Goal: Contribute content: Contribute content

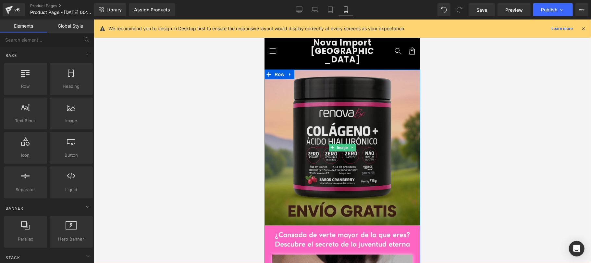
drag, startPoint x: 341, startPoint y: 138, endPoint x: 339, endPoint y: 143, distance: 4.8
click at [341, 143] on span "Image" at bounding box center [342, 147] width 14 height 8
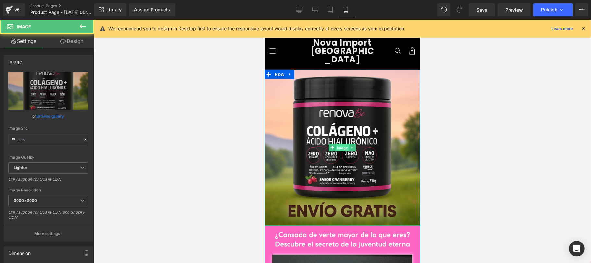
type input "[URL][DOMAIN_NAME][DATE]"
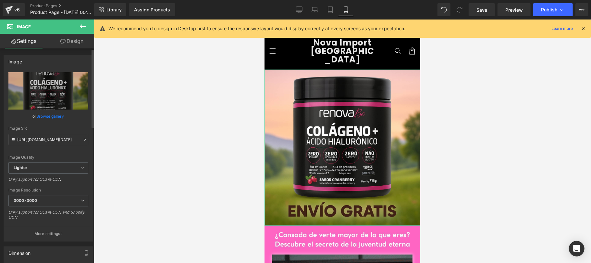
click at [54, 117] on link "Browse gallery" at bounding box center [51, 115] width 28 height 11
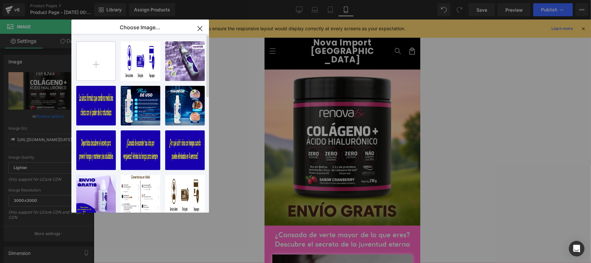
click at [98, 60] on input "file" at bounding box center [96, 61] width 39 height 39
type input "C:\fakepath\DARK MAX4.jpg"
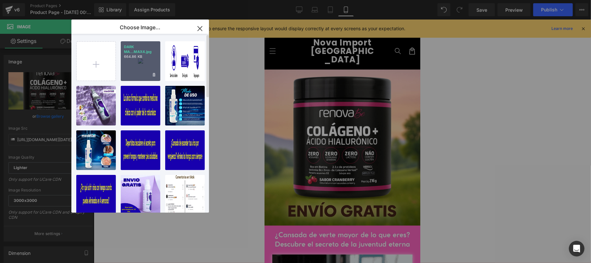
click at [138, 67] on div "DARK MA...MAX4.jpg 664.86 KB" at bounding box center [141, 61] width 40 height 40
type input "[URL][DOMAIN_NAME]"
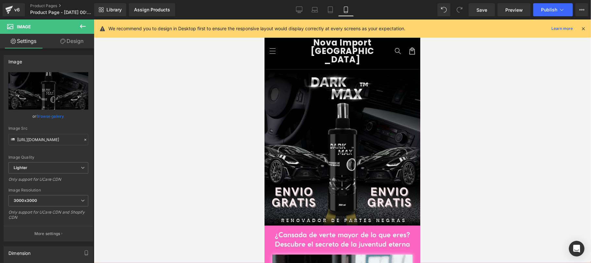
click at [508, 142] on div at bounding box center [342, 140] width 497 height 243
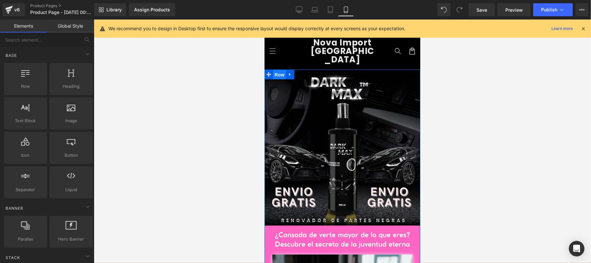
click at [279, 69] on span "Row" at bounding box center [279, 74] width 13 height 10
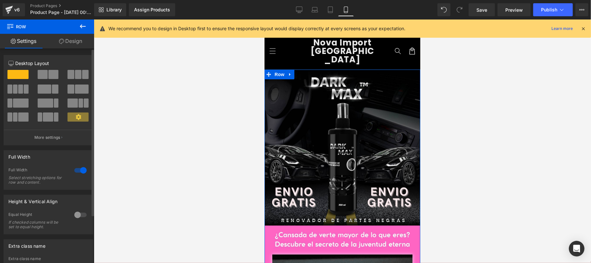
click at [77, 49] on div "12 12 12 Column Size Customizer 12 Desktop Layout Laptop Layout Tablet Layout M…" at bounding box center [48, 175] width 97 height 254
click at [77, 44] on link "Design" at bounding box center [70, 41] width 47 height 15
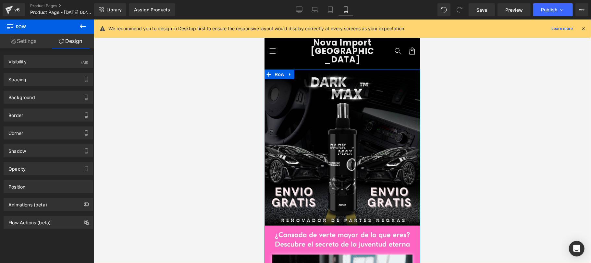
type input "#ff66c4"
type input "100"
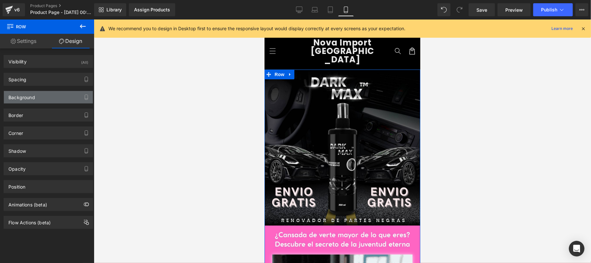
click at [50, 95] on div "Background" at bounding box center [48, 97] width 89 height 12
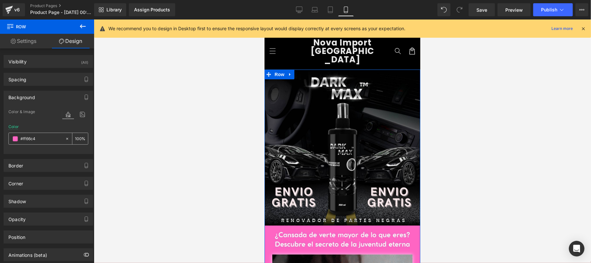
click at [14, 138] on span at bounding box center [15, 138] width 5 height 5
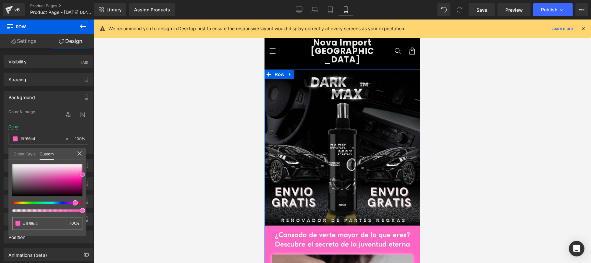
type input "#ff5bc0"
type input "#f324a4"
type input "#dc1891"
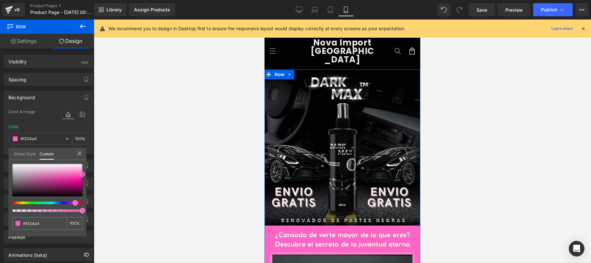
type input "#dc1891"
type input "#a12571"
type input "#7c265b"
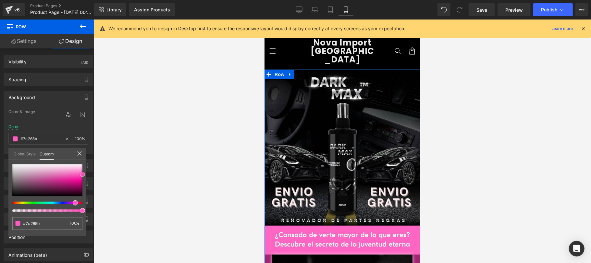
type input "#67274e"
type input "#5c2848"
type input "#50243f"
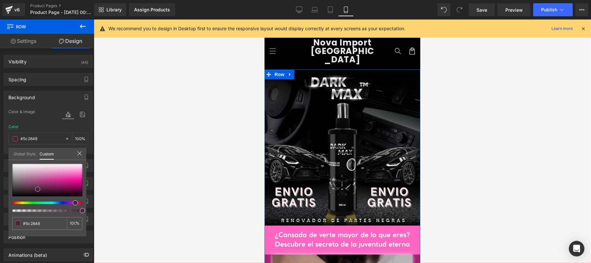
type input "#50243f"
type input "#442137"
type input "#351c2c"
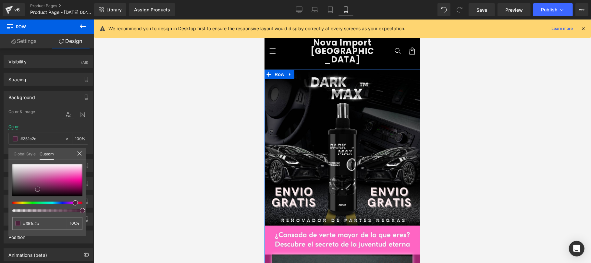
type input "#23141d"
type input "#150e12"
type input "#080607"
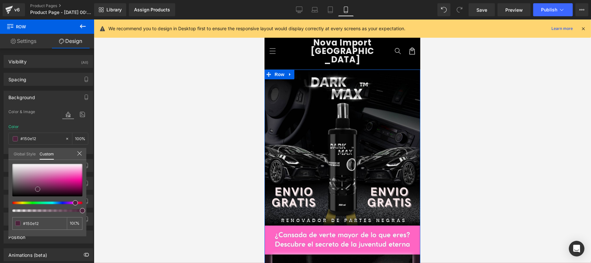
type input "#080607"
type input "#050405"
type input "#000000"
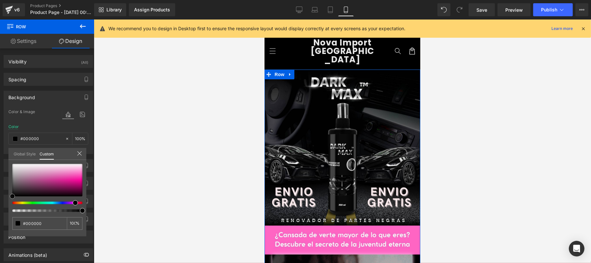
drag, startPoint x: 83, startPoint y: 173, endPoint x: 10, endPoint y: 200, distance: 77.5
click at [10, 200] on div "#000000 100 %" at bounding box center [47, 200] width 78 height 72
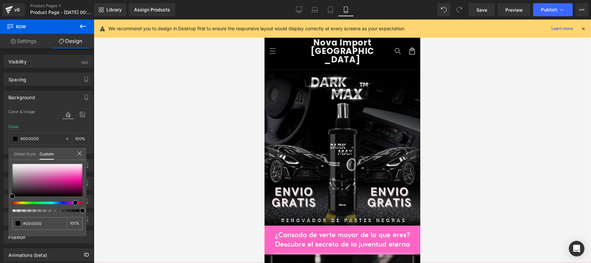
click at [134, 177] on div at bounding box center [342, 140] width 497 height 243
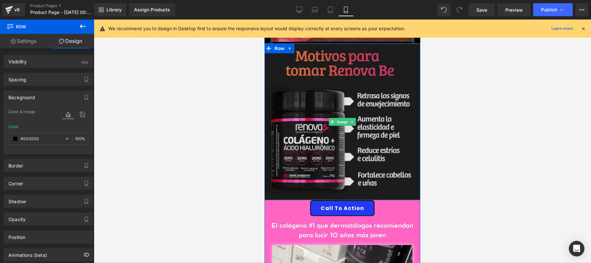
scroll to position [577, 0]
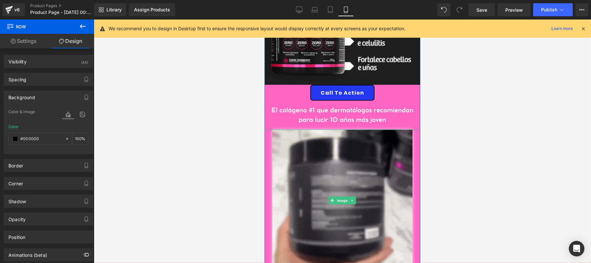
click at [265, 143] on div at bounding box center [342, 200] width 156 height 142
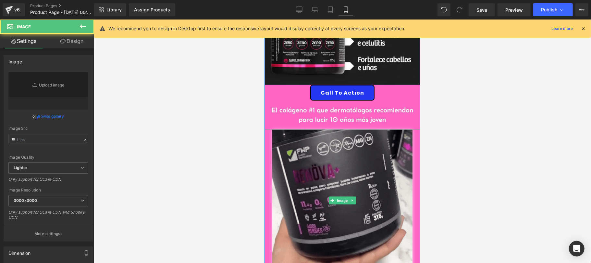
type input "[URL][DOMAIN_NAME]"
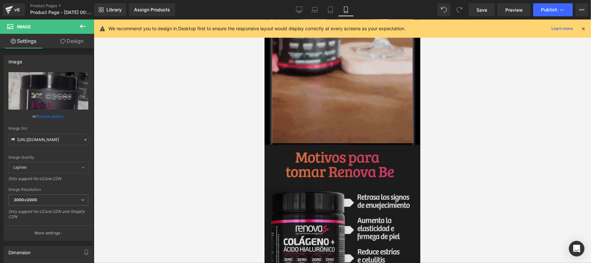
scroll to position [346, 0]
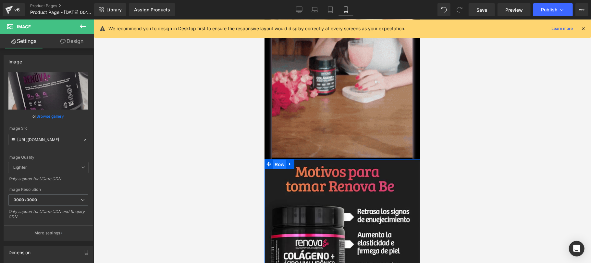
drag, startPoint x: 278, startPoint y: 158, endPoint x: 435, endPoint y: 139, distance: 158.0
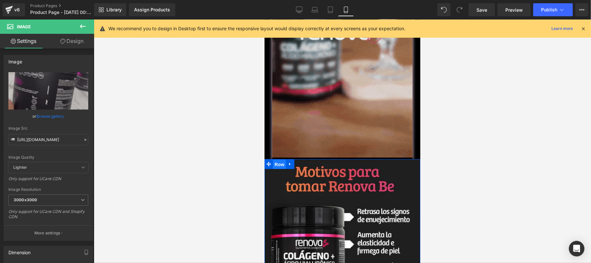
click at [278, 159] on span "Row" at bounding box center [279, 164] width 13 height 10
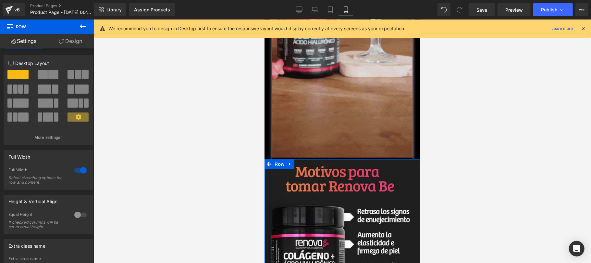
click at [77, 43] on link "Design" at bounding box center [70, 41] width 47 height 15
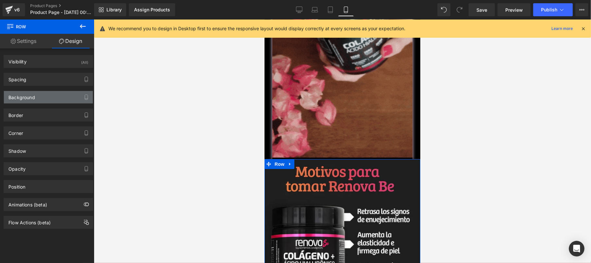
click at [45, 99] on div "Background" at bounding box center [48, 97] width 89 height 12
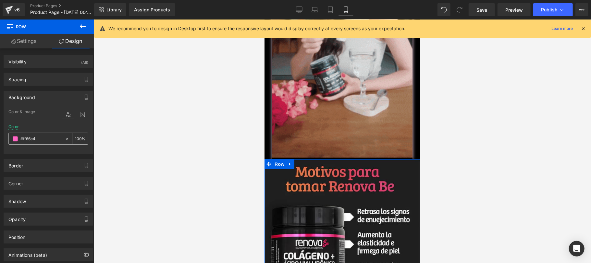
click at [14, 138] on span at bounding box center [15, 138] width 5 height 5
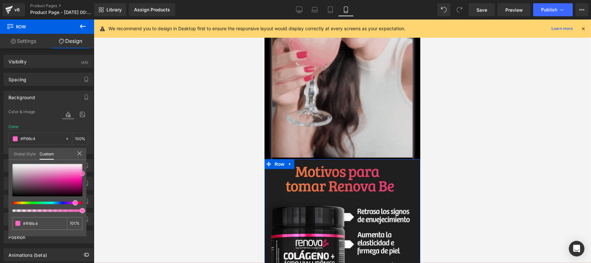
type input "#ff60c2"
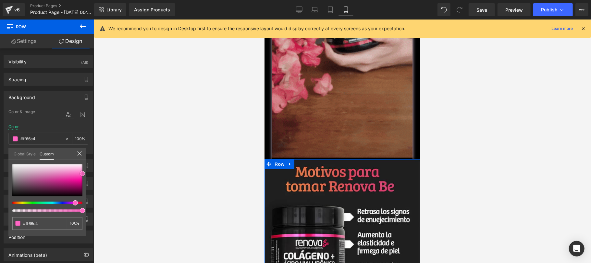
type input "#ff60c2"
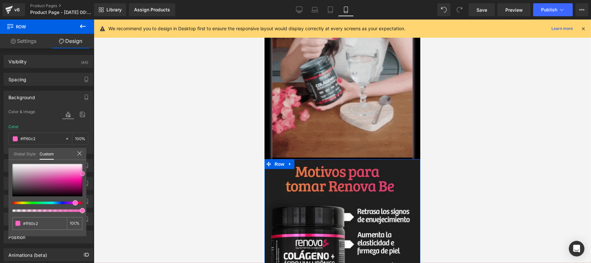
type input "#fc3bb2"
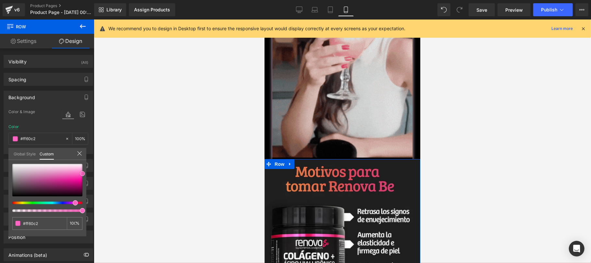
type input "#fc3bb2"
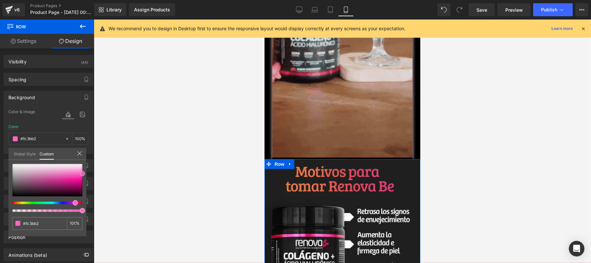
type input "#f51da2"
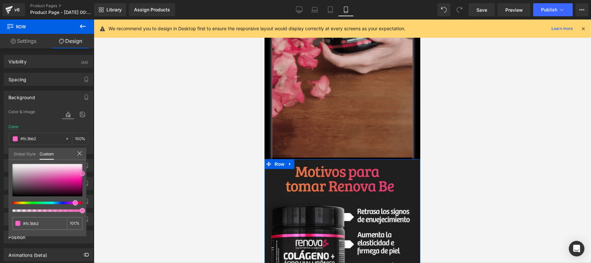
type input "#f51da2"
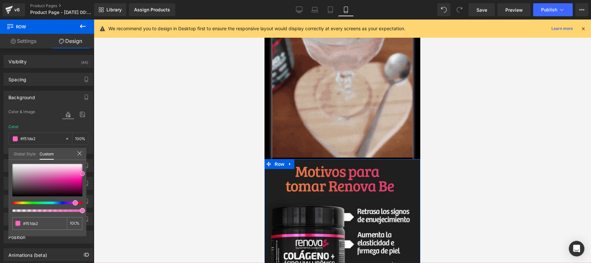
type input "#e11392"
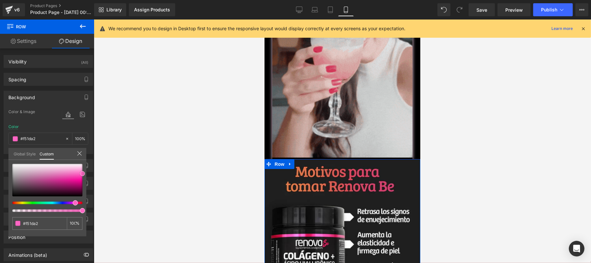
type input "#e11392"
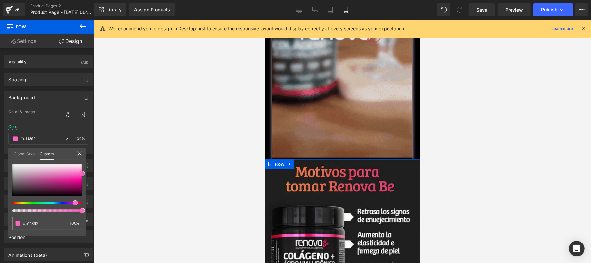
type input "#882462"
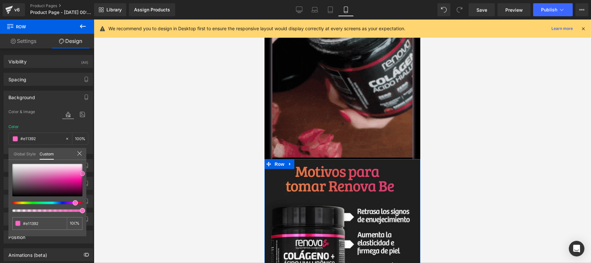
type input "#882462"
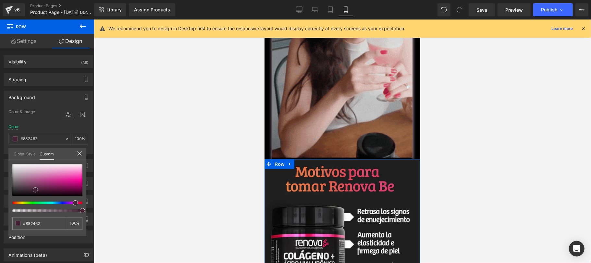
type input "#432236"
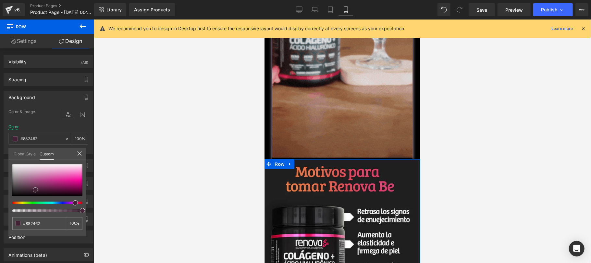
type input "#432236"
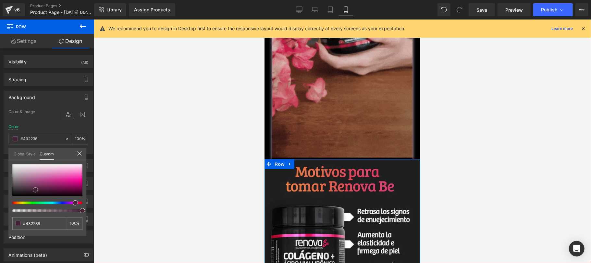
type input "#1d151a"
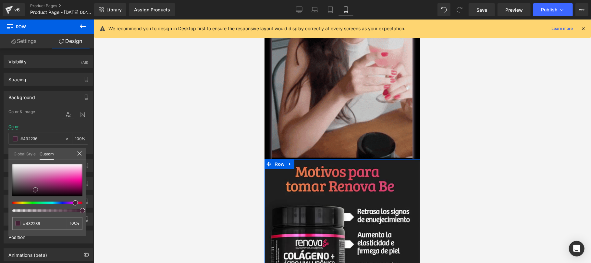
type input "#1d151a"
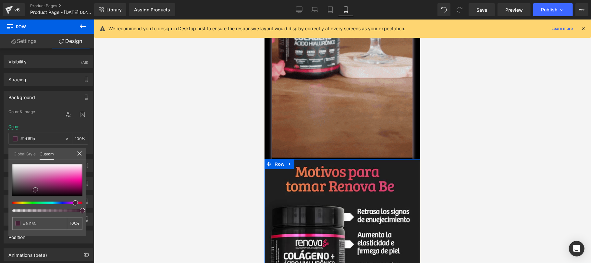
type input "#161214"
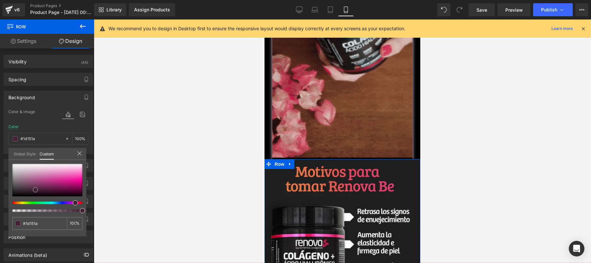
type input "#161214"
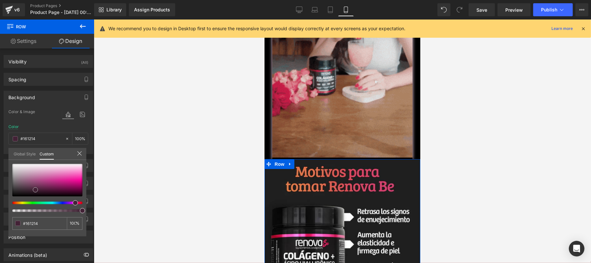
type input "#0a090a"
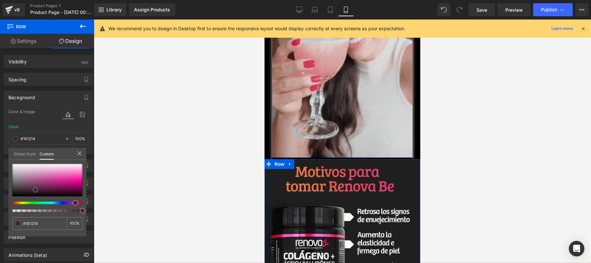
type input "#0a090a"
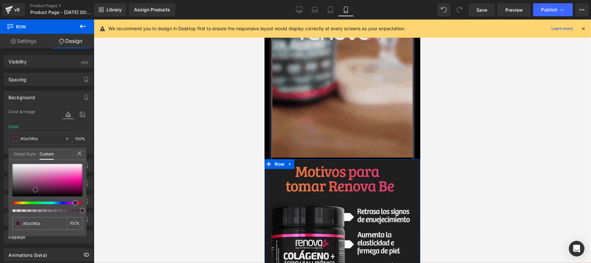
type input "#000000"
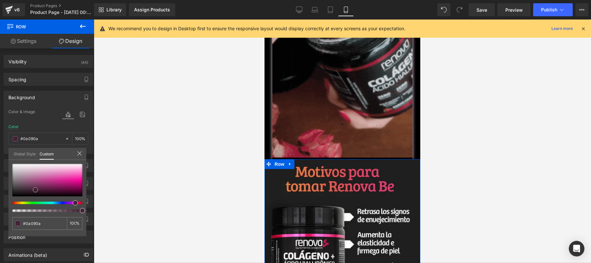
type input "#000000"
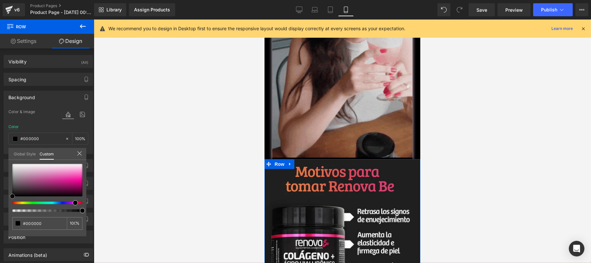
drag, startPoint x: 83, startPoint y: 173, endPoint x: 4, endPoint y: 203, distance: 85.0
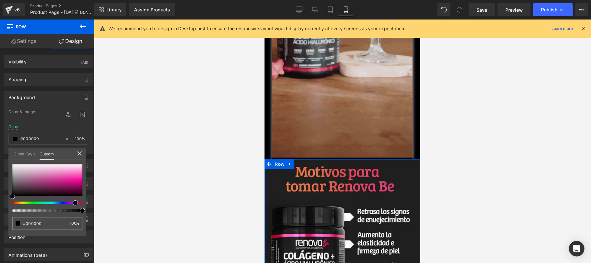
click at [4, 154] on div "Background Color & Image color rgba(0, 0, 0, 1) Color #000000 100 % Image Repla…" at bounding box center [48, 120] width 97 height 68
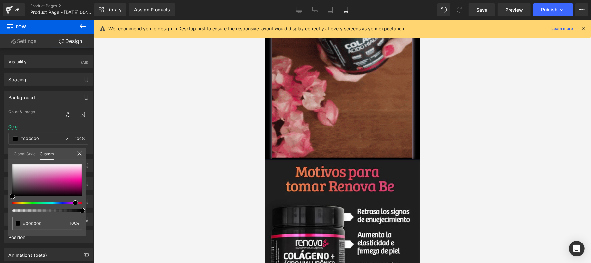
click at [182, 156] on div at bounding box center [342, 140] width 497 height 243
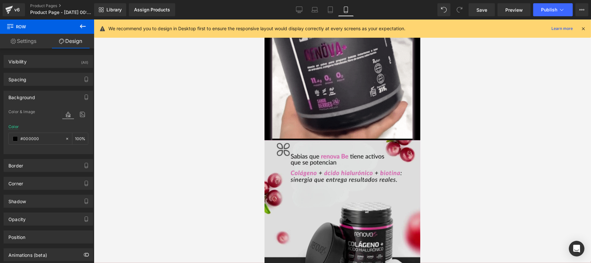
scroll to position [693, 0]
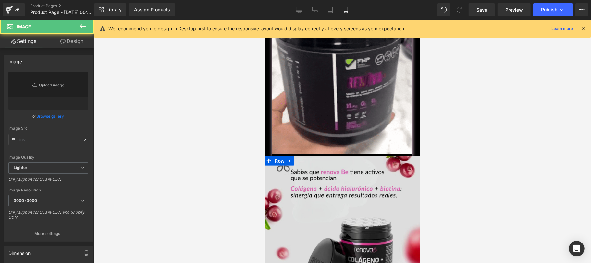
type input "[URL][DOMAIN_NAME]"
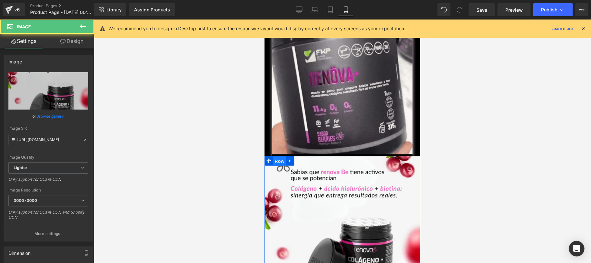
click at [279, 156] on span "Row" at bounding box center [279, 161] width 13 height 10
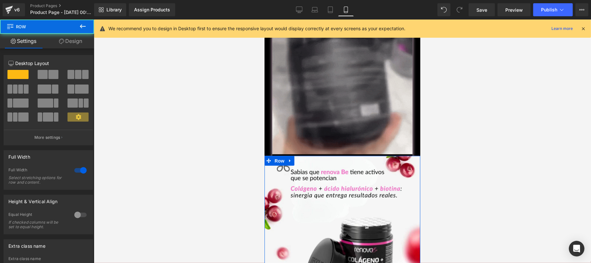
click at [81, 38] on link "Design" at bounding box center [70, 41] width 47 height 15
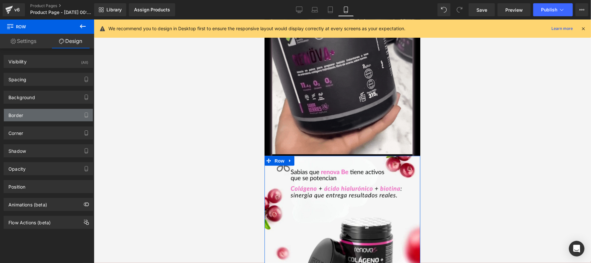
type input "#ff66c4"
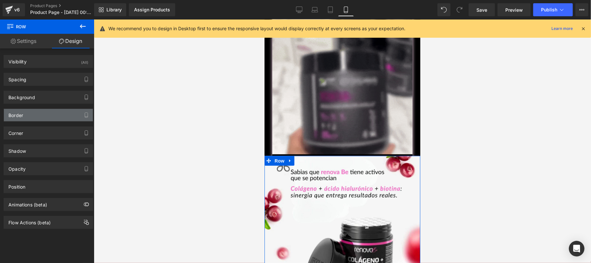
type input "100"
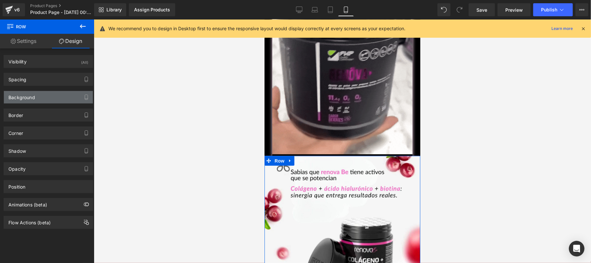
click at [48, 99] on div "Background" at bounding box center [48, 97] width 89 height 12
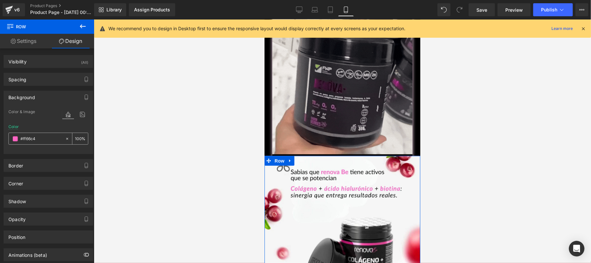
click at [14, 140] on span at bounding box center [15, 138] width 5 height 5
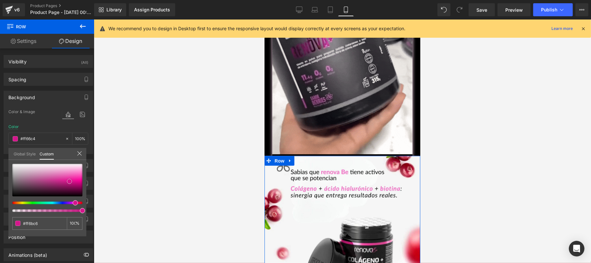
type input "#ff6bc6"
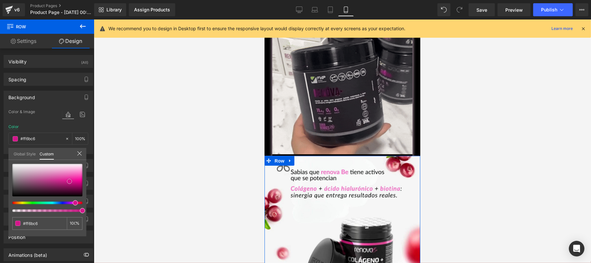
type input "#ff6bc6"
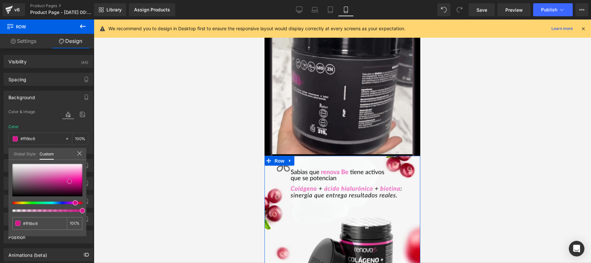
type input "#eb1398"
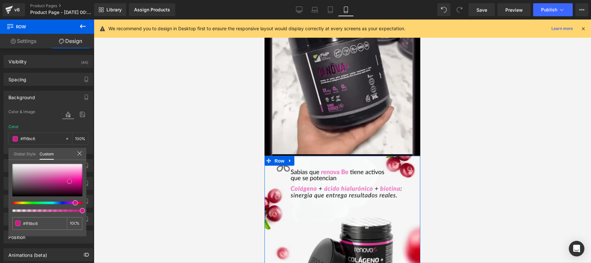
type input "#eb1398"
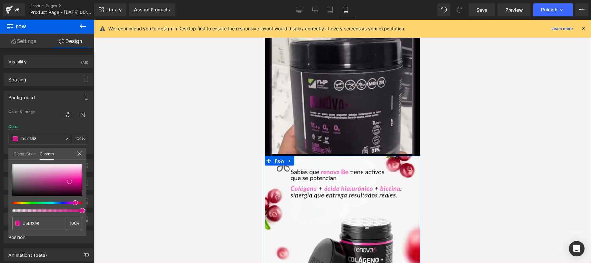
type input "#951d67"
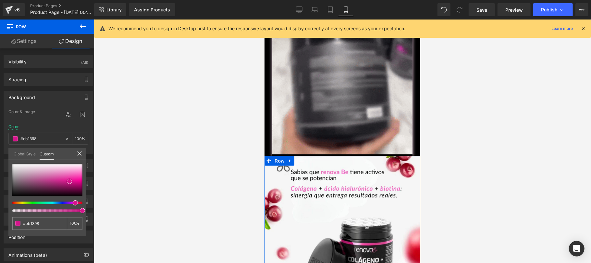
type input "#951d67"
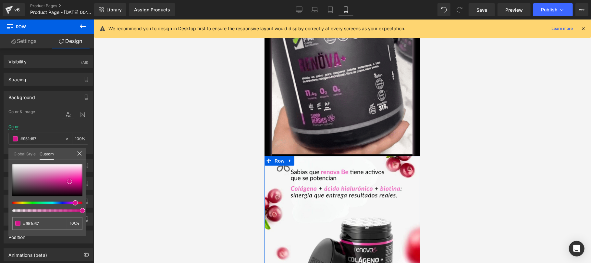
type input "#5e2146"
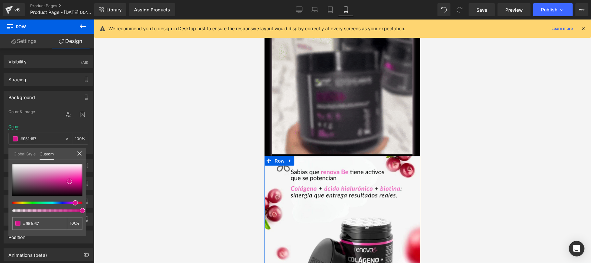
type input "#5e2146"
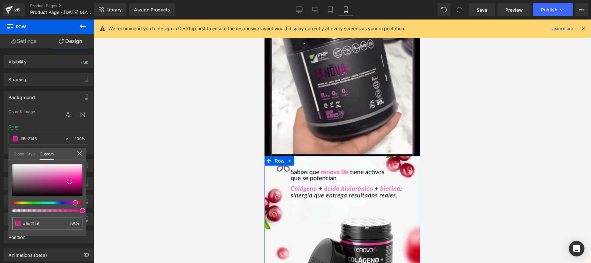
type input "#291822"
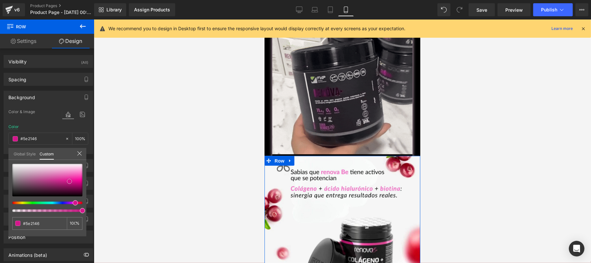
type input "#291822"
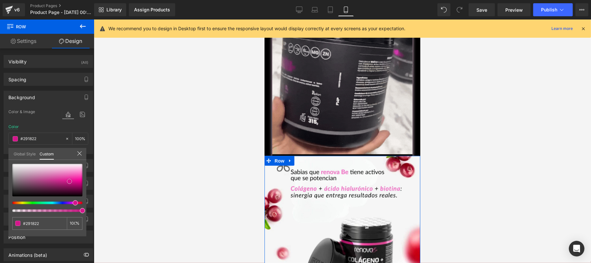
type input "#150e12"
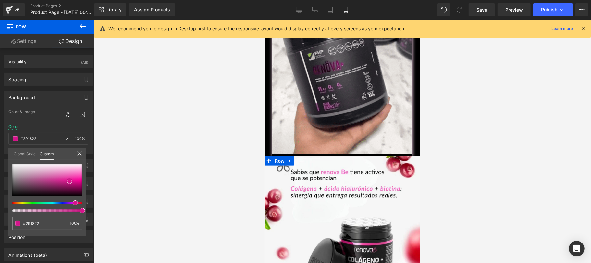
type input "#150e12"
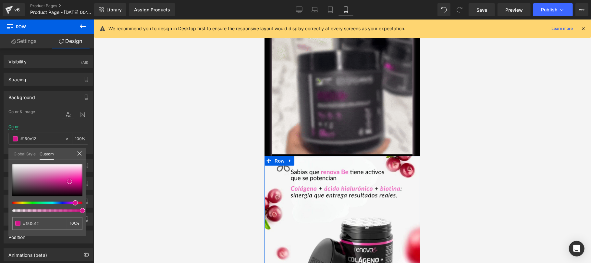
type input "#0e0b0c"
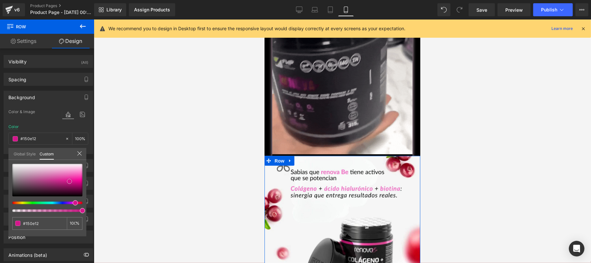
type input "#0e0b0c"
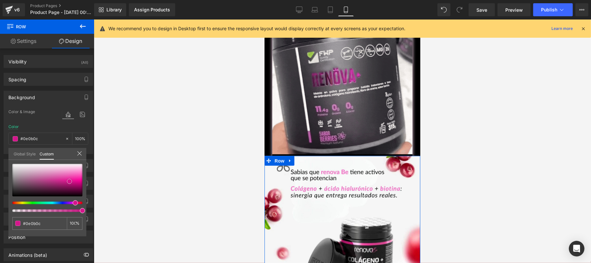
type input "#050404"
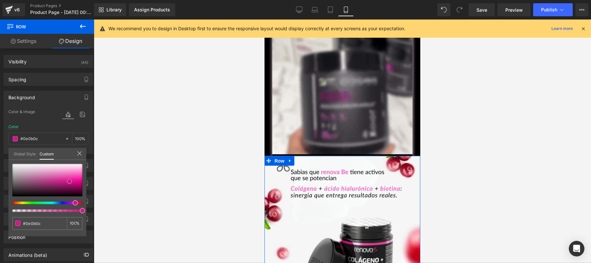
type input "#050404"
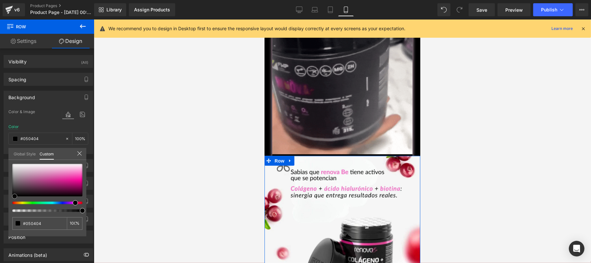
type input "#000000"
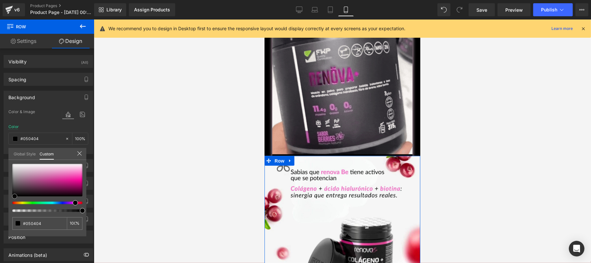
type input "#000000"
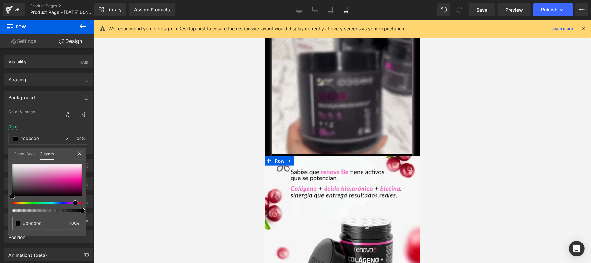
drag, startPoint x: 83, startPoint y: 173, endPoint x: 12, endPoint y: 199, distance: 75.8
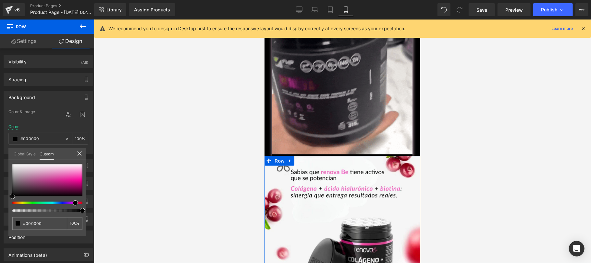
click at [12, 199] on div at bounding box center [47, 188] width 70 height 48
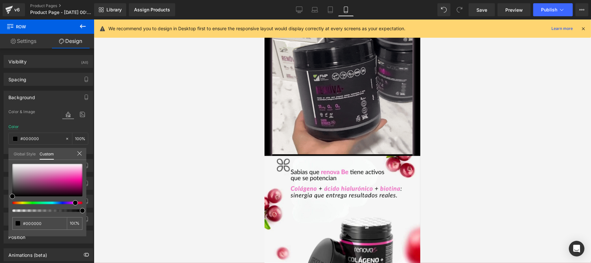
click at [173, 156] on div at bounding box center [342, 140] width 497 height 243
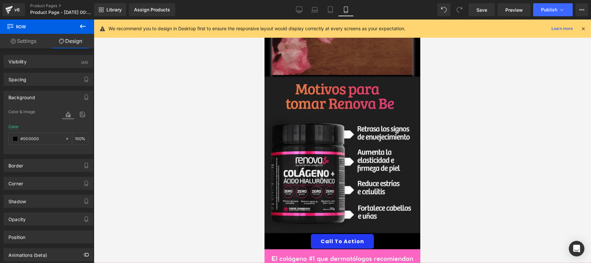
scroll to position [462, 0]
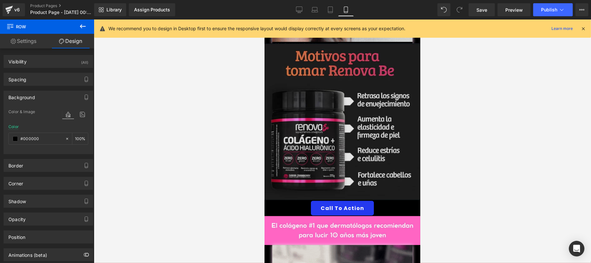
click at [338, 135] on img at bounding box center [342, 121] width 156 height 157
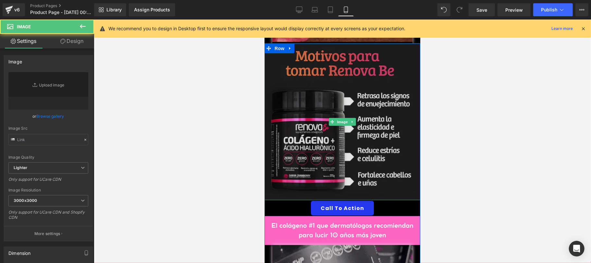
type input "[URL][DOMAIN_NAME]"
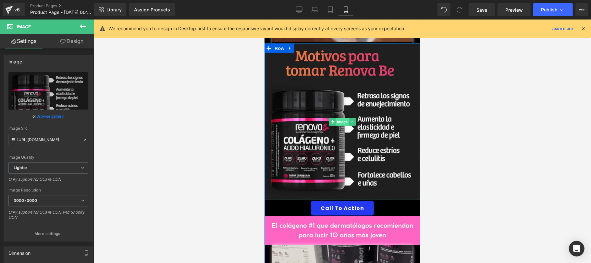
click at [337, 118] on span "Image" at bounding box center [342, 122] width 14 height 8
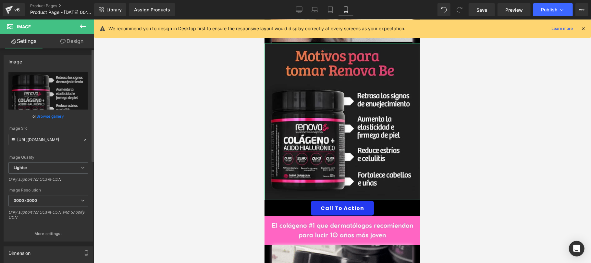
click at [47, 115] on link "Browse gallery" at bounding box center [51, 115] width 28 height 11
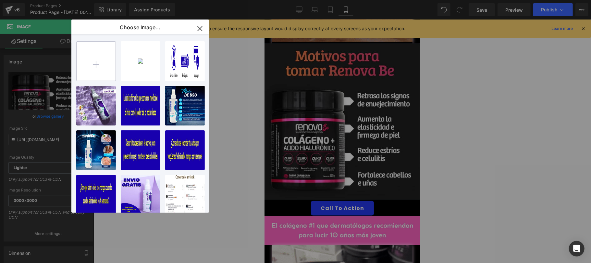
click at [101, 65] on input "file" at bounding box center [96, 61] width 39 height 39
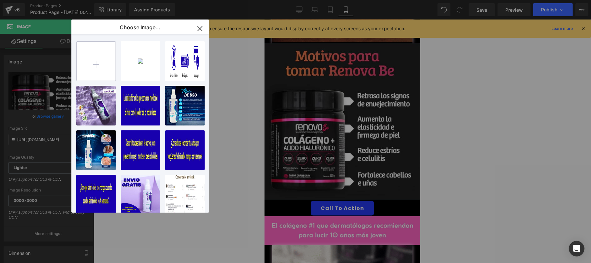
type input "C:\fakepath\Screenshot_8.png"
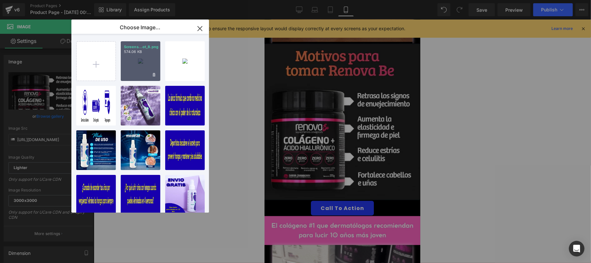
click at [140, 72] on div "Screens...ot_8.png 574.06 KB" at bounding box center [141, 61] width 40 height 40
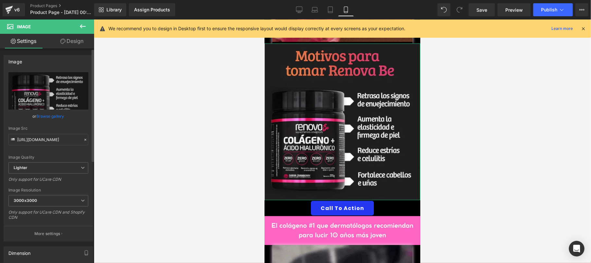
click at [59, 116] on link "Browse gallery" at bounding box center [51, 115] width 28 height 11
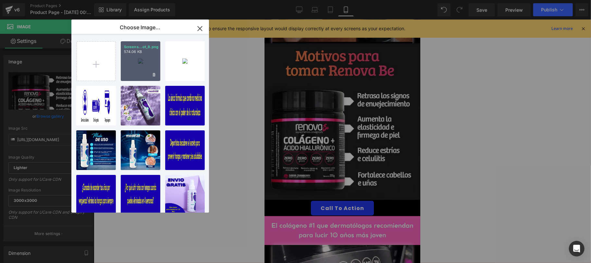
click at [125, 68] on div "Screens...ot_8.png 574.06 KB" at bounding box center [141, 61] width 40 height 40
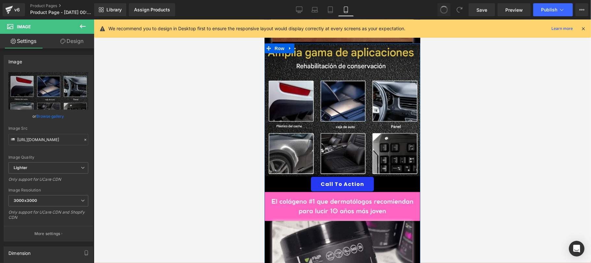
type input "[URL][DOMAIN_NAME]"
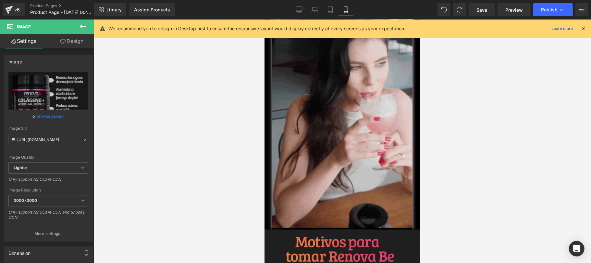
scroll to position [346, 0]
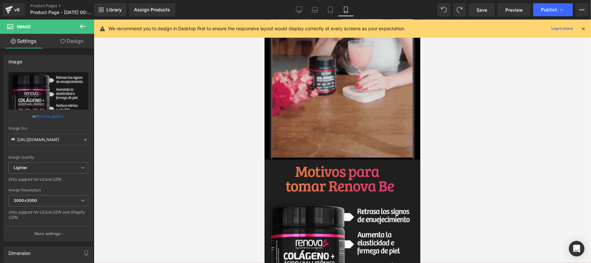
click at [493, 167] on div at bounding box center [342, 140] width 497 height 243
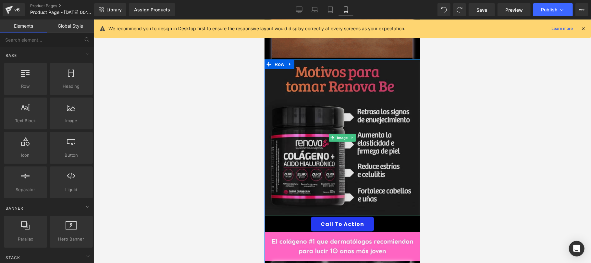
scroll to position [462, 0]
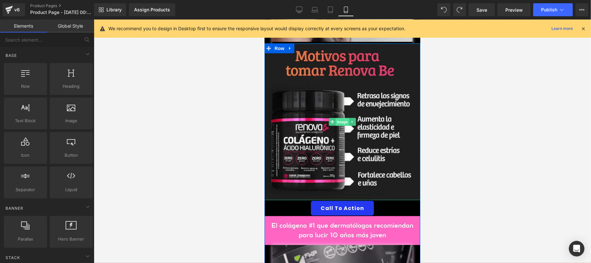
click at [341, 118] on span "Image" at bounding box center [342, 122] width 14 height 8
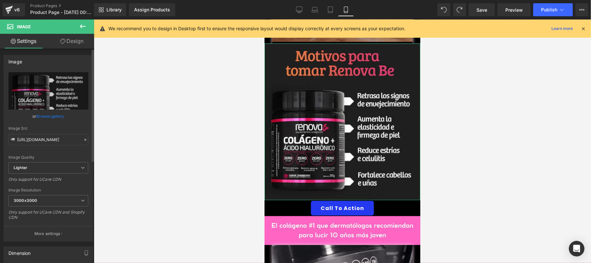
click at [44, 117] on link "Browse gallery" at bounding box center [51, 115] width 28 height 11
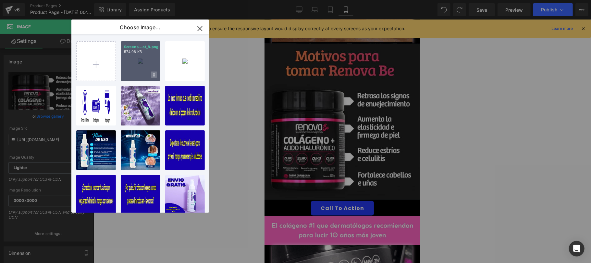
click at [155, 75] on span at bounding box center [154, 74] width 6 height 6
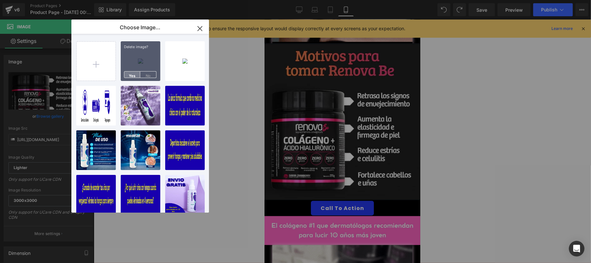
click at [134, 74] on span "Yes" at bounding box center [132, 74] width 16 height 7
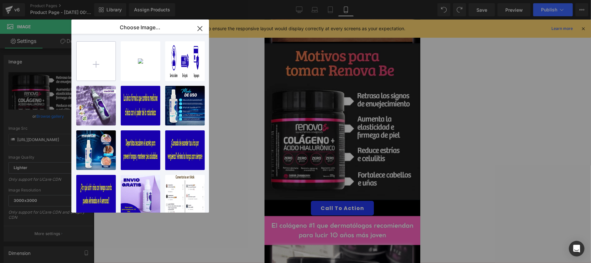
click at [103, 64] on input "file" at bounding box center [96, 61] width 39 height 39
type input "C:\fakepath\DARK MAX5.jpg"
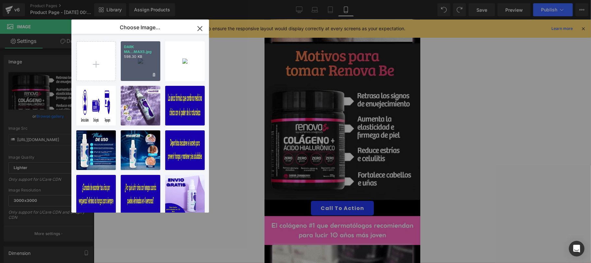
click at [145, 73] on div "DARK MA...MAX5.jpg 598.30 KB" at bounding box center [141, 61] width 40 height 40
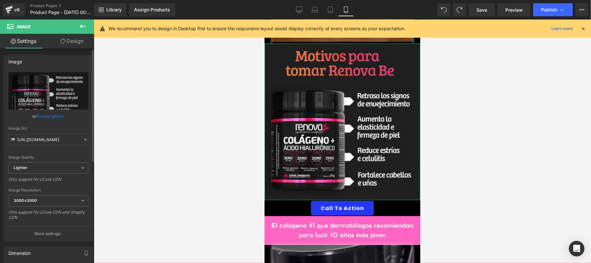
click at [51, 117] on link "Browse gallery" at bounding box center [51, 115] width 28 height 11
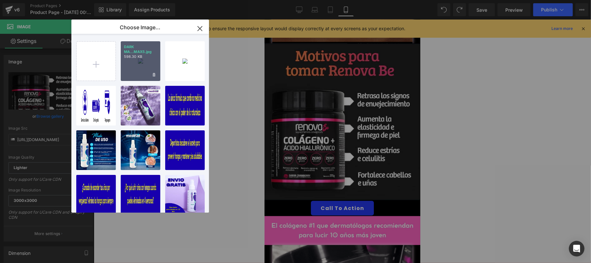
click at [129, 73] on div "DARK MA...MAX5.jpg 598.30 KB" at bounding box center [141, 61] width 40 height 40
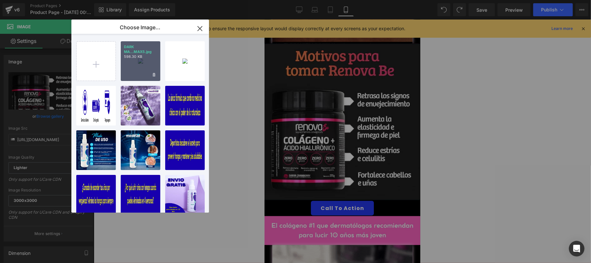
type input "[URL][DOMAIN_NAME]"
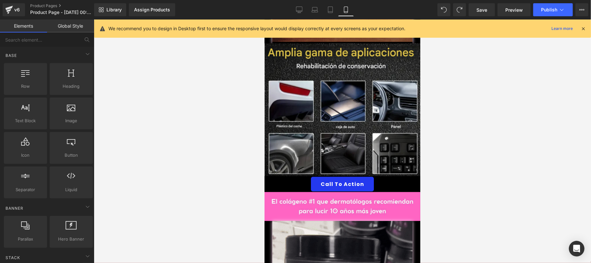
click at [542, 150] on div at bounding box center [342, 140] width 497 height 243
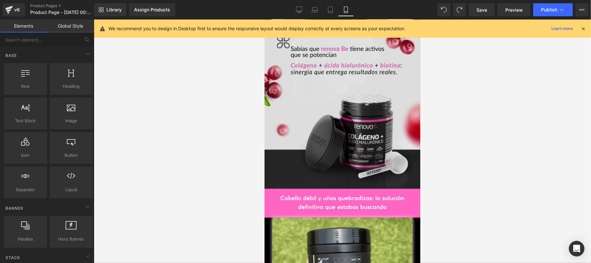
scroll to position [808, 0]
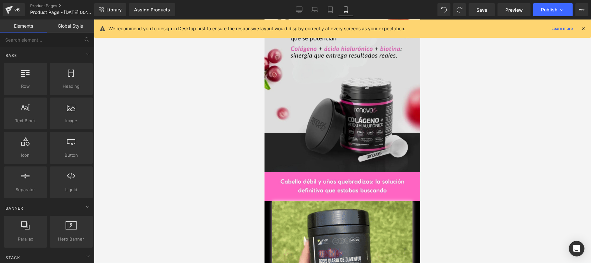
click at [355, 130] on img at bounding box center [342, 94] width 156 height 156
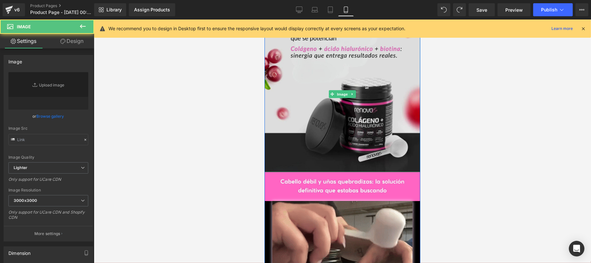
type input "[URL][DOMAIN_NAME]"
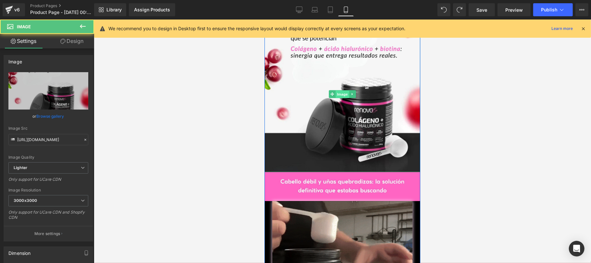
click at [340, 90] on span "Image" at bounding box center [342, 94] width 14 height 8
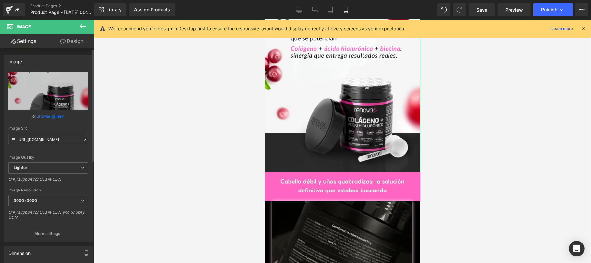
click at [60, 116] on link "Browse gallery" at bounding box center [51, 115] width 28 height 11
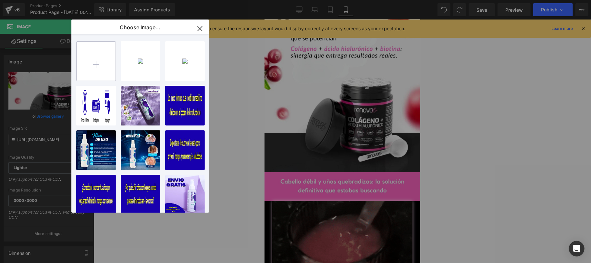
click at [108, 58] on input "file" at bounding box center [96, 61] width 39 height 39
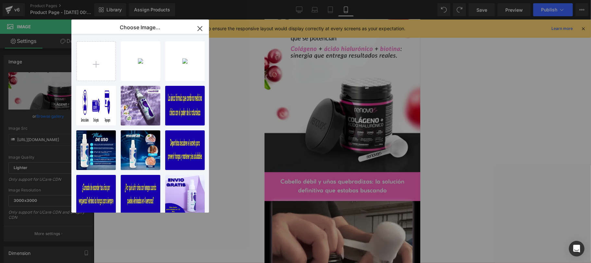
type input "C:\fakepath\Dark Max 1.3.jpg"
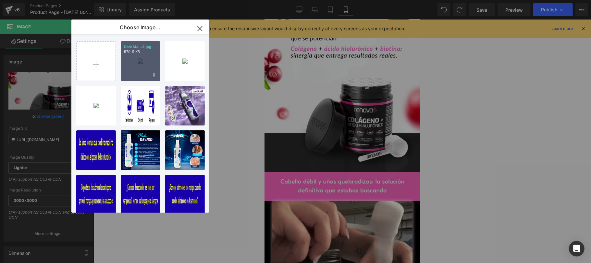
click at [131, 74] on div "Dark Ma...3.jpg 570.11 KB" at bounding box center [141, 61] width 40 height 40
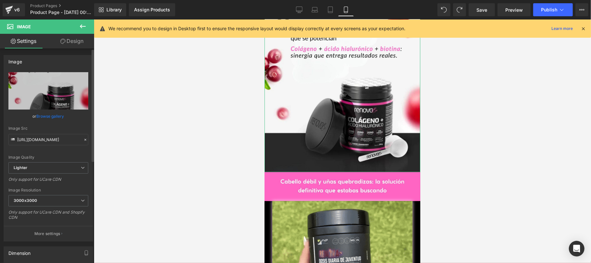
click at [52, 116] on link "Browse gallery" at bounding box center [51, 115] width 28 height 11
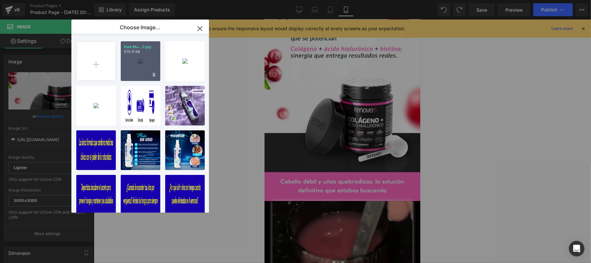
click at [137, 69] on div "Dark Ma...3.jpg 570.11 KB" at bounding box center [141, 61] width 40 height 40
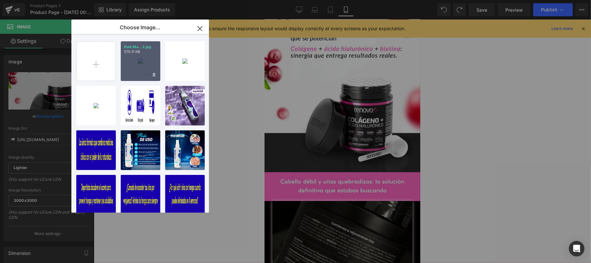
type input "[URL][DOMAIN_NAME]"
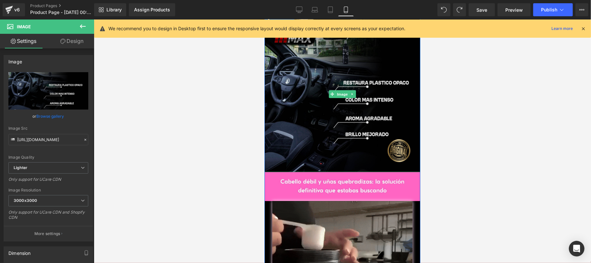
click at [306, 131] on img at bounding box center [342, 94] width 156 height 156
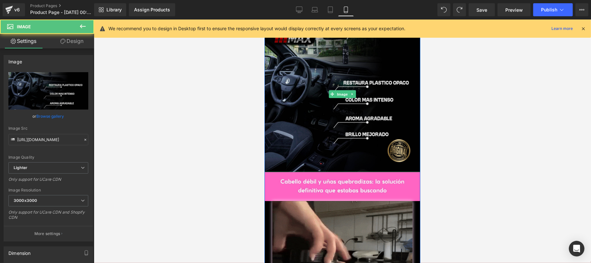
scroll to position [693, 0]
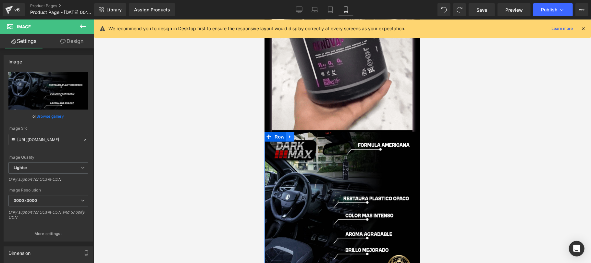
click at [288, 134] on icon at bounding box center [290, 136] width 5 height 5
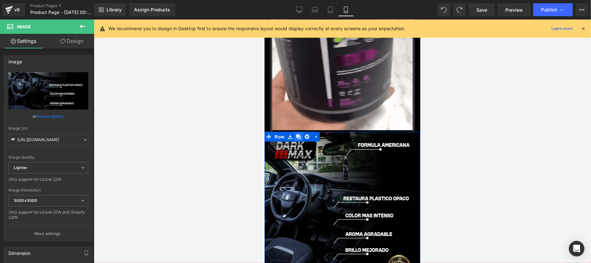
click at [296, 134] on icon at bounding box center [298, 136] width 5 height 5
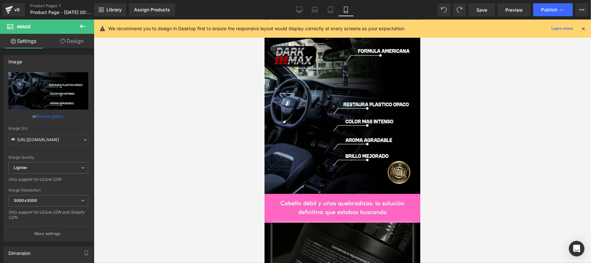
scroll to position [1097, 0]
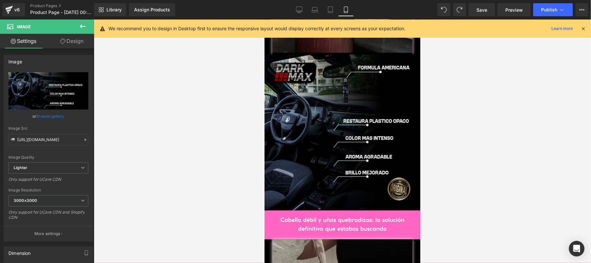
click at [337, 154] on img at bounding box center [342, 132] width 156 height 156
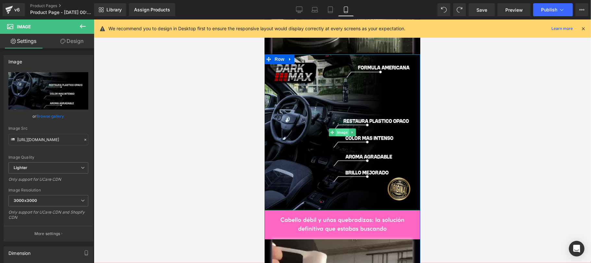
click at [339, 128] on span "Image" at bounding box center [342, 132] width 14 height 8
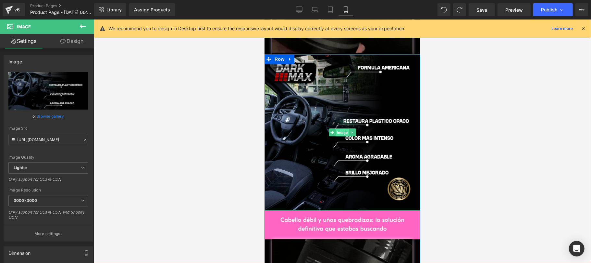
click at [338, 128] on span "Image" at bounding box center [342, 132] width 14 height 8
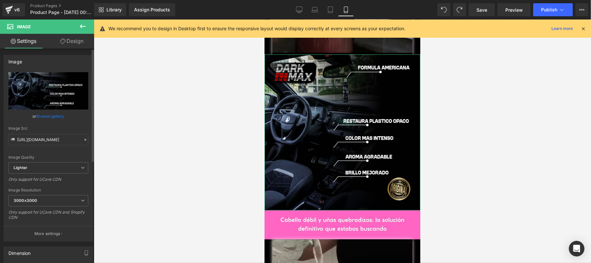
click at [48, 116] on link "Browse gallery" at bounding box center [51, 115] width 28 height 11
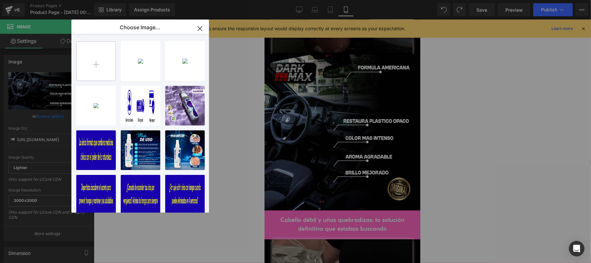
click at [104, 63] on input "file" at bounding box center [96, 61] width 39 height 39
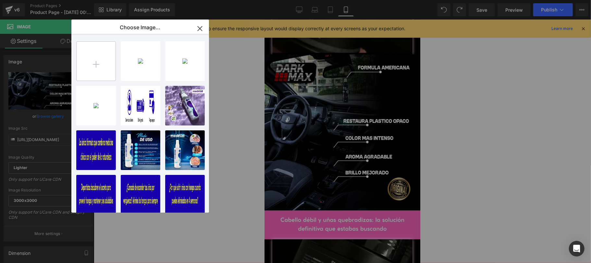
type input "C:\fakepath\Screenshot_1.png"
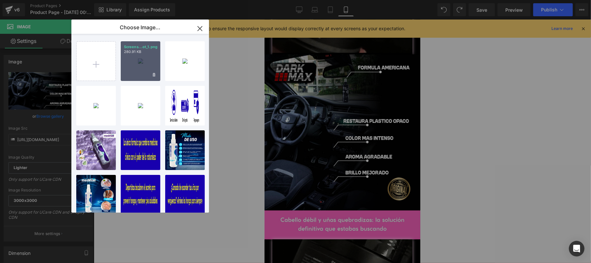
click at [139, 73] on div "Screens...ot_1.png 280.91 KB" at bounding box center [141, 61] width 40 height 40
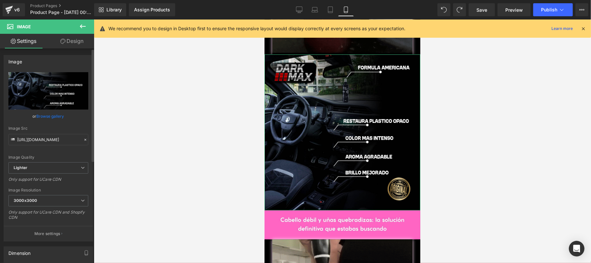
click at [47, 116] on link "Browse gallery" at bounding box center [51, 115] width 28 height 11
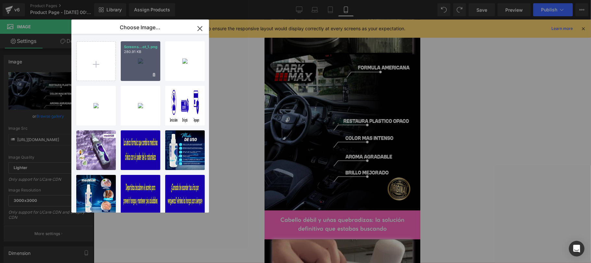
click at [142, 66] on div "Screens...ot_1.png 280.91 KB" at bounding box center [141, 61] width 40 height 40
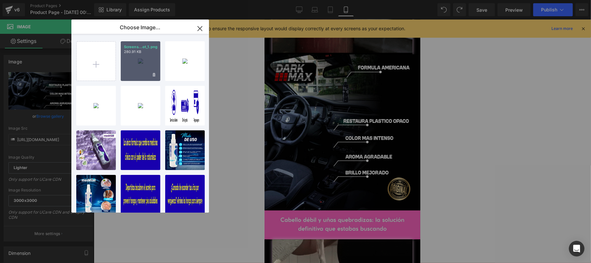
type input "[URL][DOMAIN_NAME]"
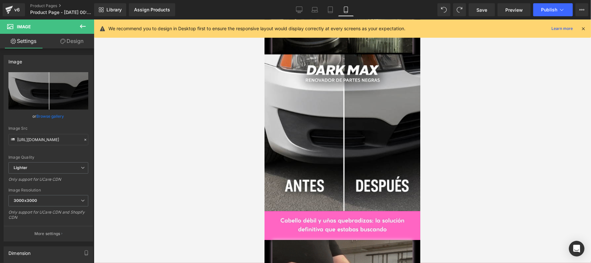
click at [447, 128] on div at bounding box center [342, 140] width 497 height 243
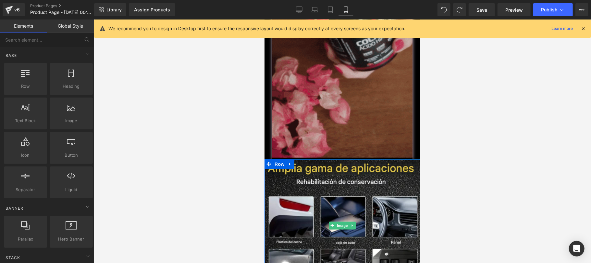
scroll to position [231, 0]
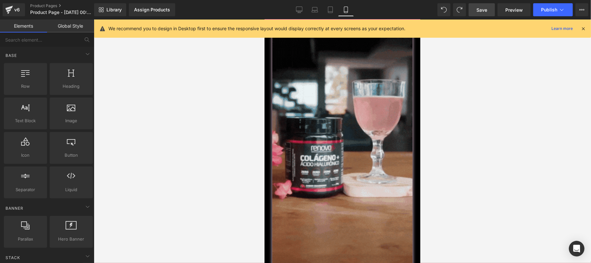
click at [476, 11] on link "Save" at bounding box center [482, 9] width 26 height 13
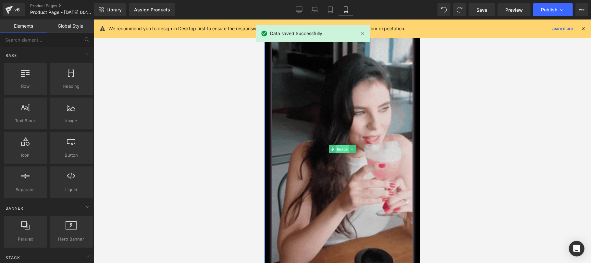
click at [335, 145] on span "Image" at bounding box center [342, 149] width 14 height 8
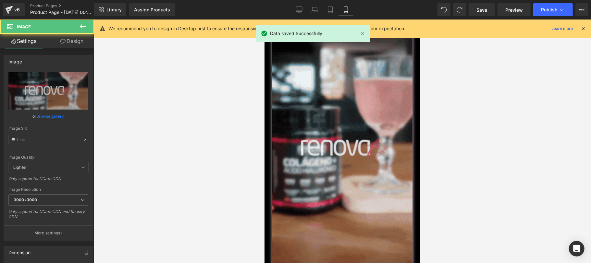
type input "[URL][DOMAIN_NAME]"
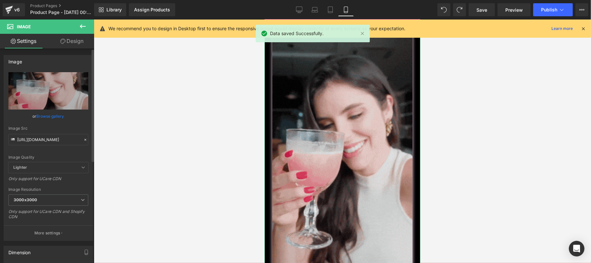
click at [84, 140] on icon at bounding box center [85, 139] width 5 height 5
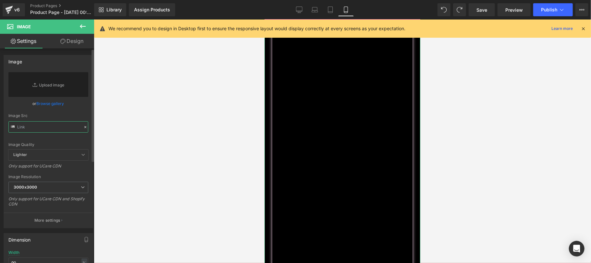
click at [56, 125] on input "text" at bounding box center [48, 126] width 80 height 11
paste input "[URL][DOMAIN_NAME]"
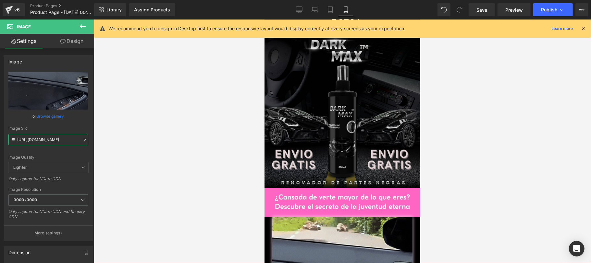
scroll to position [0, 0]
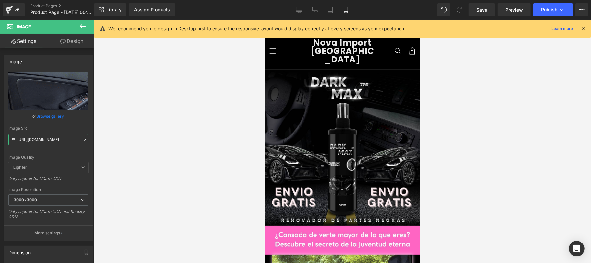
type input "[URL][DOMAIN_NAME]"
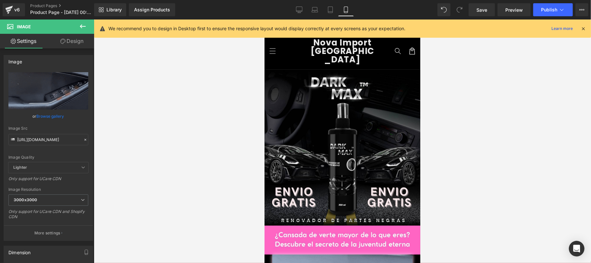
click at [582, 28] on icon at bounding box center [584, 29] width 6 height 6
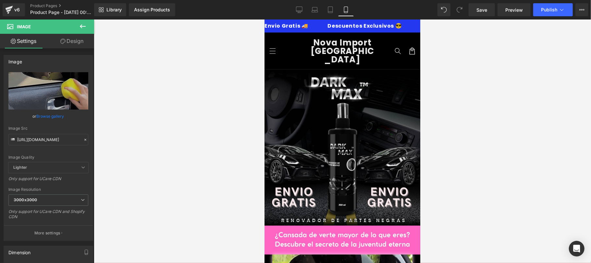
scroll to position [116, 0]
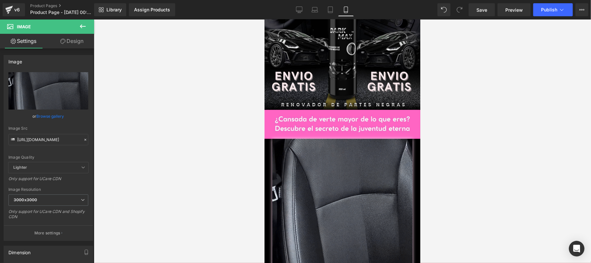
click at [229, 92] on div at bounding box center [342, 140] width 497 height 243
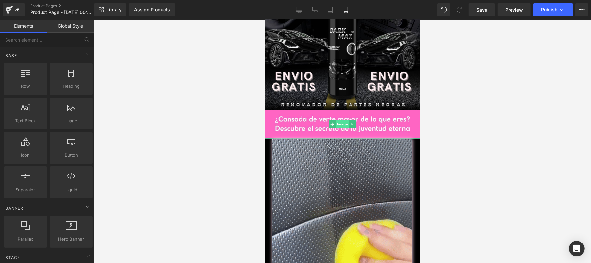
drag, startPoint x: 342, startPoint y: 122, endPoint x: 340, endPoint y: 118, distance: 4.4
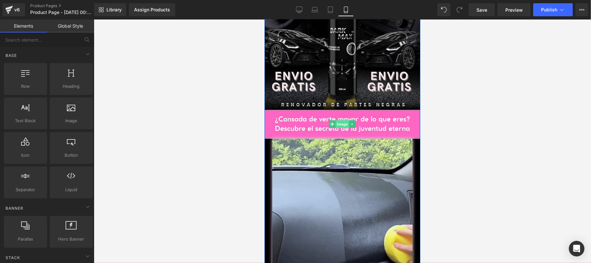
click at [342, 121] on img at bounding box center [342, 123] width 156 height 29
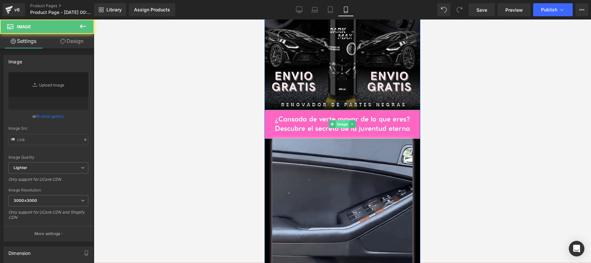
type input "[URL][DOMAIN_NAME]"
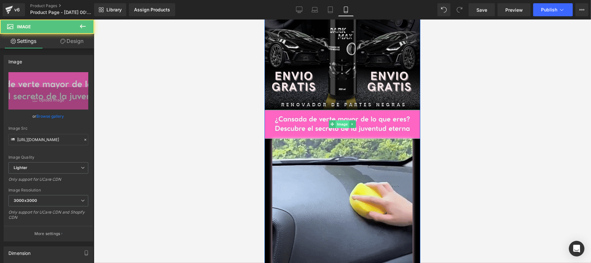
click at [340, 120] on span "Image" at bounding box center [342, 124] width 14 height 8
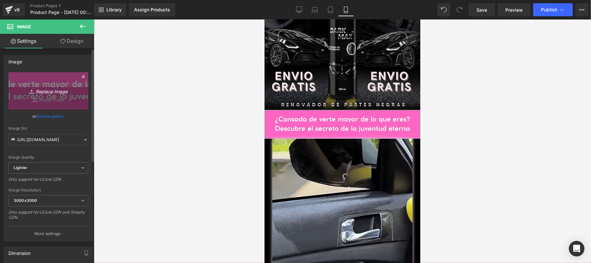
click at [50, 90] on icon "Replace Image" at bounding box center [48, 91] width 52 height 8
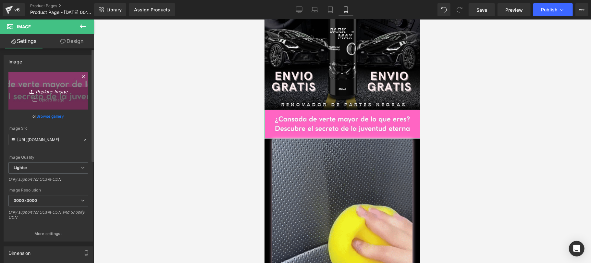
type input "C:\fakepath\EXTRASDK1.jpg"
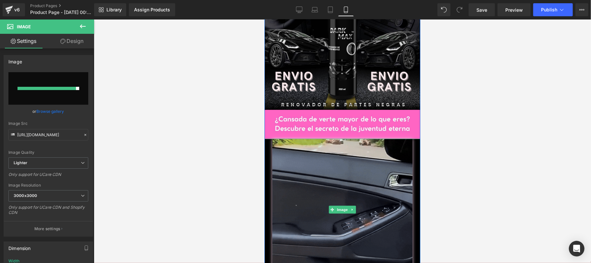
type input "[URL][DOMAIN_NAME]"
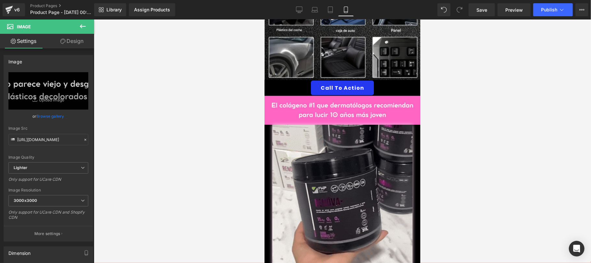
scroll to position [462, 0]
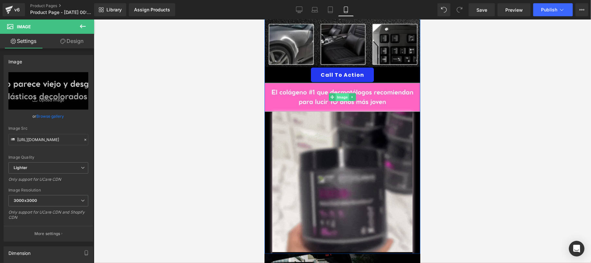
click at [342, 93] on span "Image" at bounding box center [342, 97] width 14 height 8
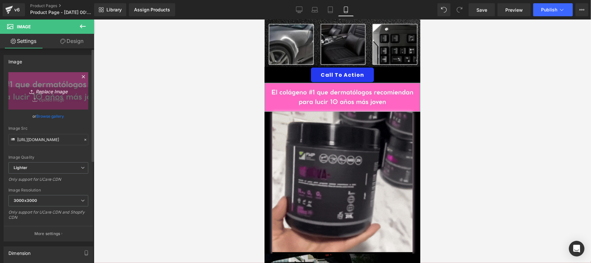
click at [47, 91] on icon "Replace Image" at bounding box center [48, 91] width 52 height 8
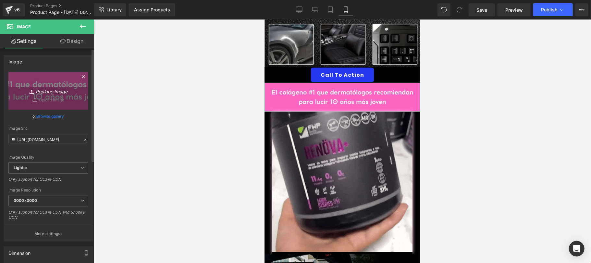
type input "C:\fakepath\EXTRASDK2.jpg"
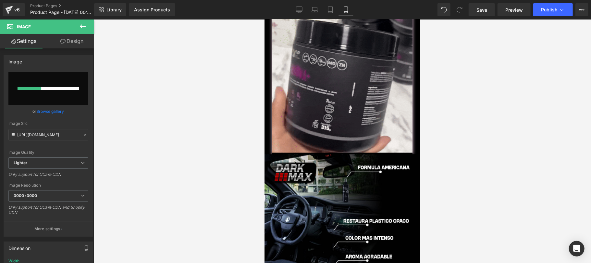
scroll to position [693, 0]
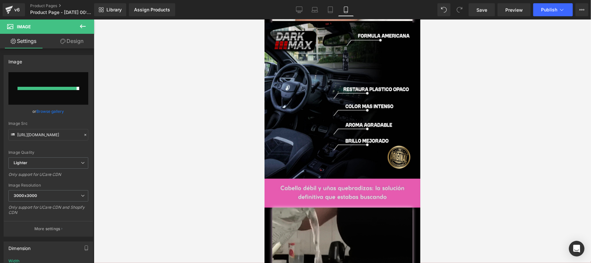
type input "[URL][DOMAIN_NAME]"
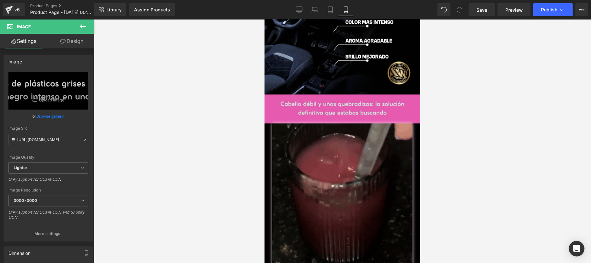
scroll to position [808, 0]
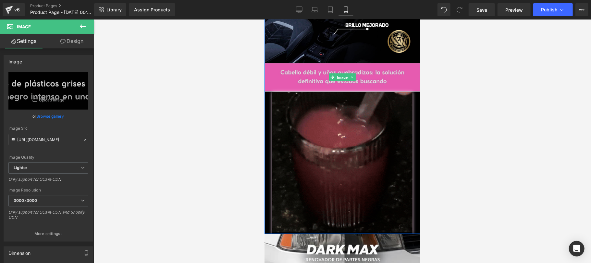
click at [345, 73] on span "Image" at bounding box center [342, 77] width 14 height 8
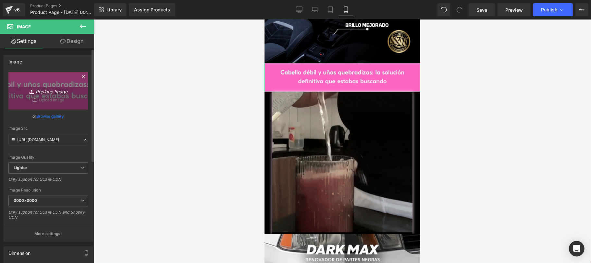
click at [52, 94] on icon "Replace Image" at bounding box center [48, 91] width 52 height 8
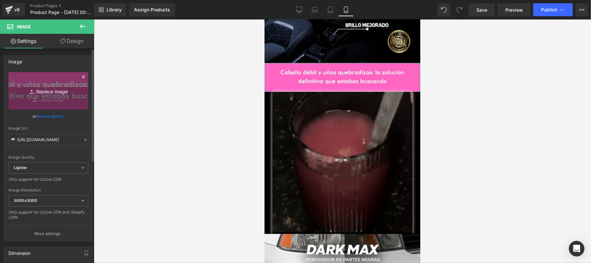
type input "C:\fakepath\EXTRASDK3.jpg"
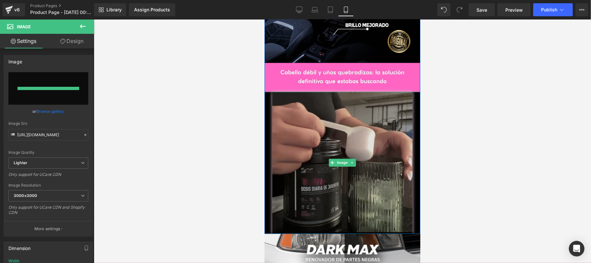
type input "[URL][DOMAIN_NAME]"
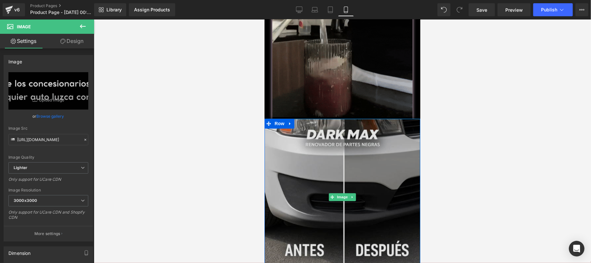
scroll to position [1039, 0]
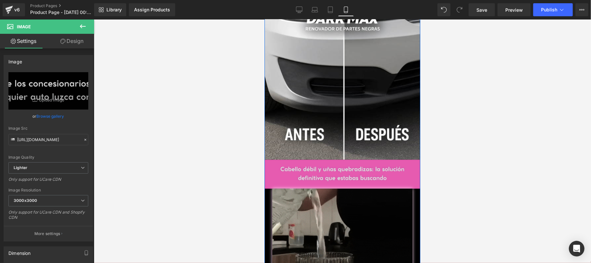
click at [330, 162] on div "Image" at bounding box center [342, 173] width 156 height 29
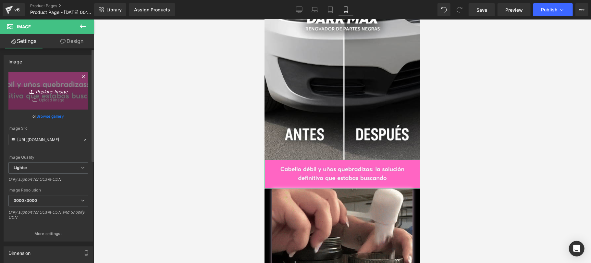
click at [49, 91] on icon "Replace Image" at bounding box center [48, 91] width 52 height 8
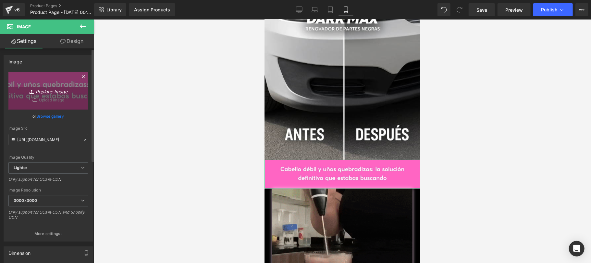
type input "C:\fakepath\EXTRASDK4.jpg"
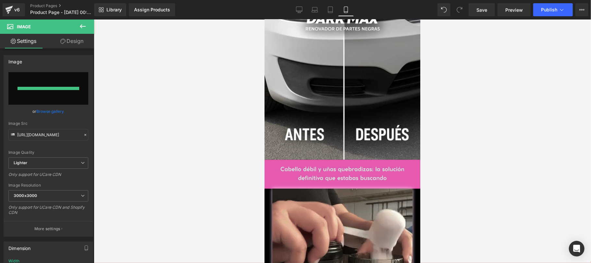
type input "[URL][DOMAIN_NAME]"
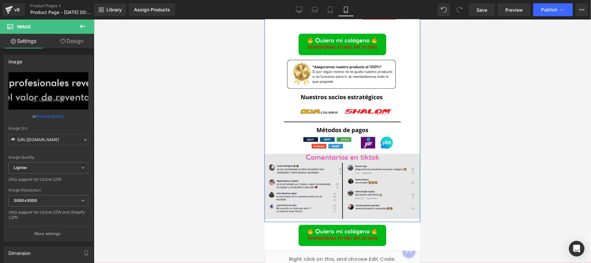
scroll to position [1501, 0]
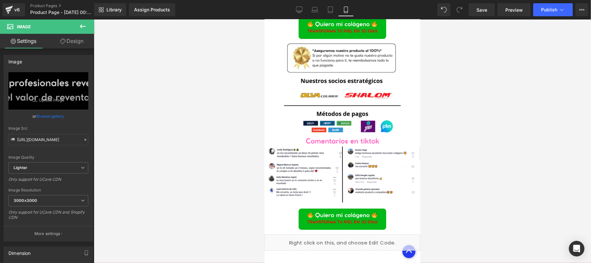
click at [83, 23] on icon at bounding box center [83, 26] width 8 height 8
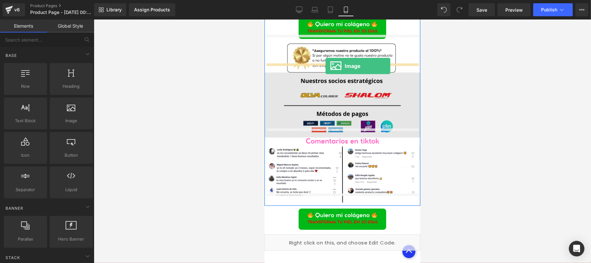
drag, startPoint x: 340, startPoint y: 132, endPoint x: 325, endPoint y: 66, distance: 68.2
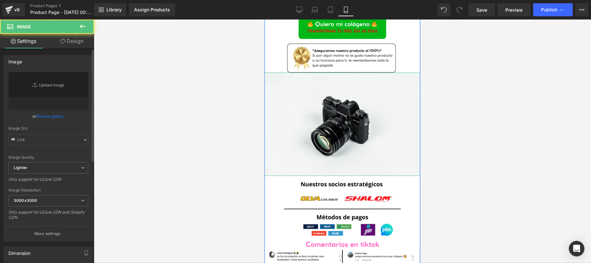
type input "//[DOMAIN_NAME][URL]"
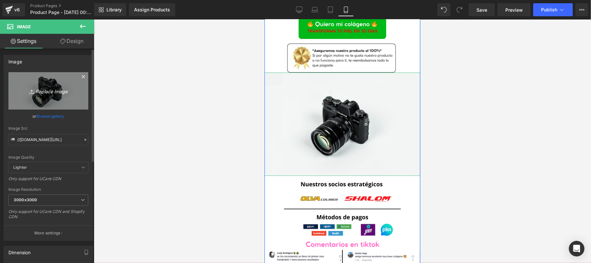
click at [55, 94] on icon "Replace Image" at bounding box center [48, 91] width 52 height 8
type input "C:\fakepath\EXTRASDK6.png"
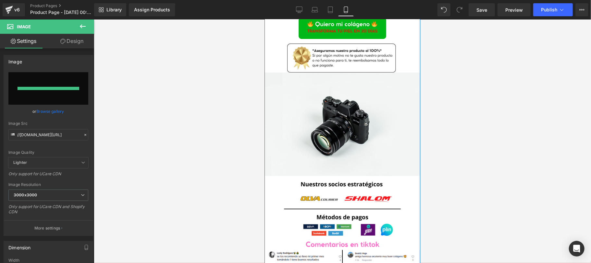
type input "[URL][DOMAIN_NAME]"
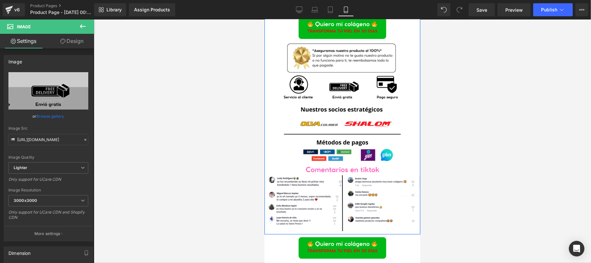
click at [521, 169] on div at bounding box center [342, 140] width 497 height 243
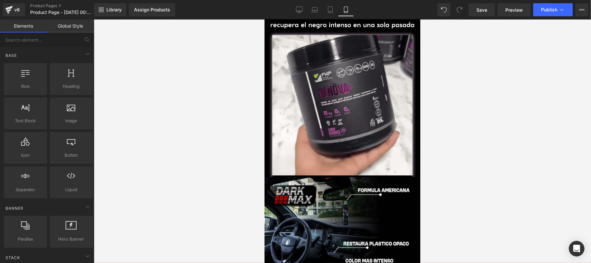
scroll to position [478, 0]
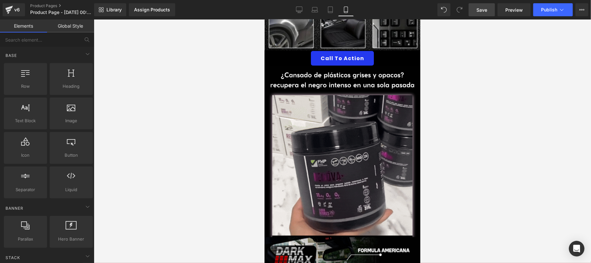
click at [478, 16] on link "Save" at bounding box center [482, 9] width 26 height 13
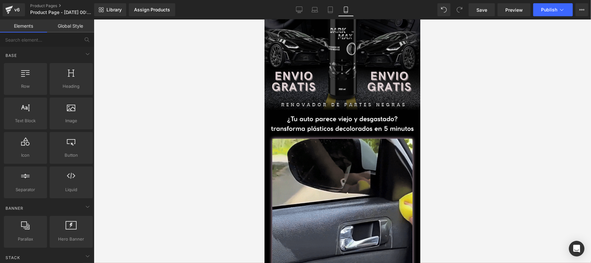
scroll to position [346, 0]
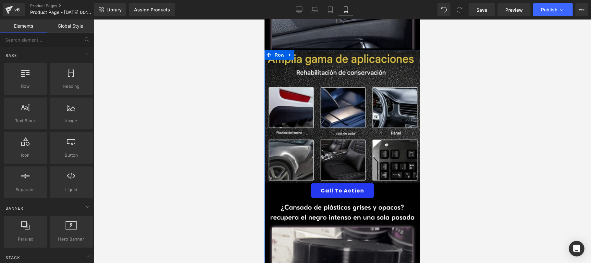
click at [336, 186] on span "Button" at bounding box center [342, 190] width 15 height 8
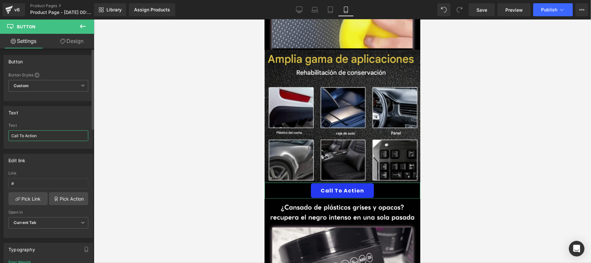
click at [51, 139] on input "Call To Action" at bounding box center [48, 135] width 80 height 11
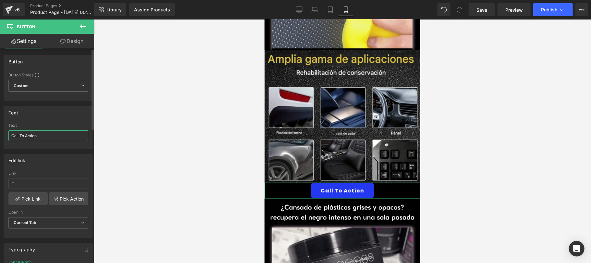
click at [51, 139] on input "Call To Action" at bounding box center [48, 135] width 80 height 11
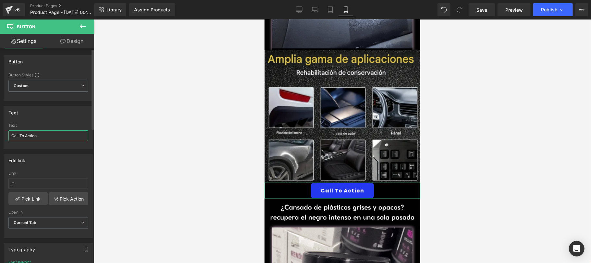
click at [51, 139] on input "Call To Action" at bounding box center [48, 135] width 80 height 11
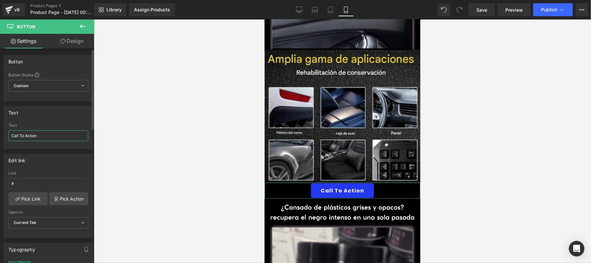
paste input "OMPRAR DARK MAX AHORA"
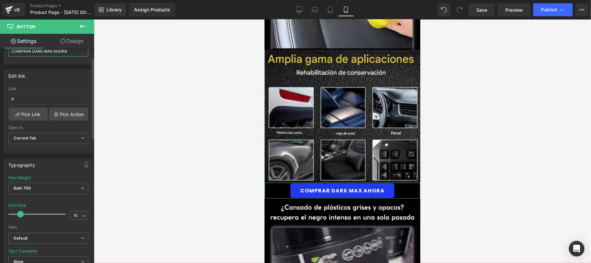
scroll to position [116, 0]
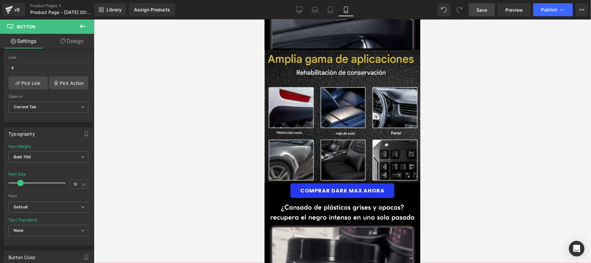
type input "COMPRAR DARK MAX AHORA"
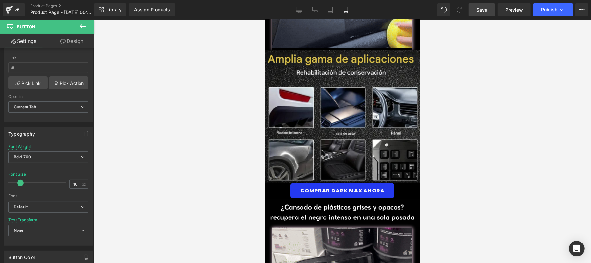
click at [480, 13] on link "Save" at bounding box center [482, 9] width 26 height 13
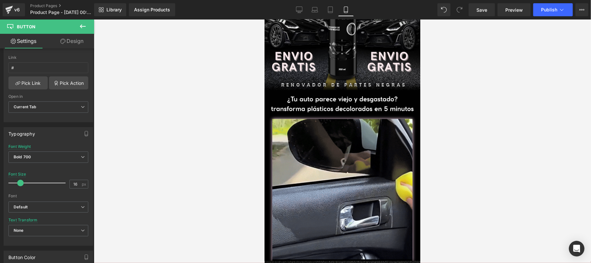
scroll to position [231, 0]
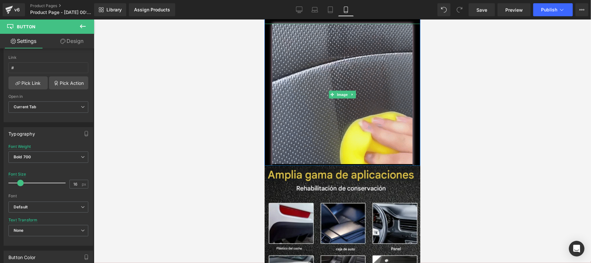
click at [267, 109] on div at bounding box center [342, 94] width 156 height 142
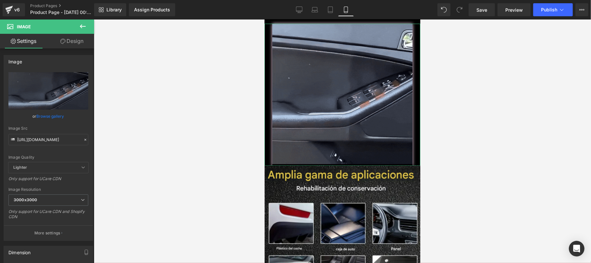
click at [76, 39] on link "Design" at bounding box center [71, 41] width 47 height 15
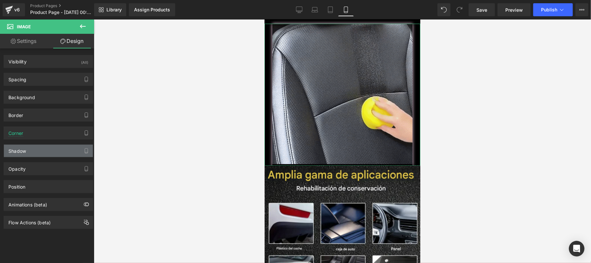
type input "#fcd8ef"
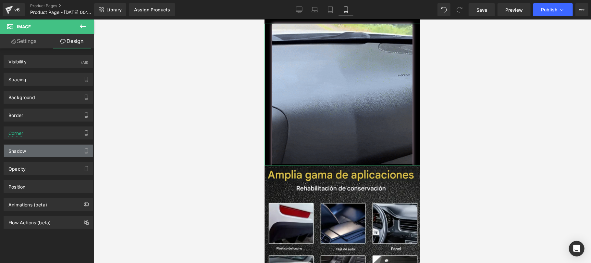
type input "100"
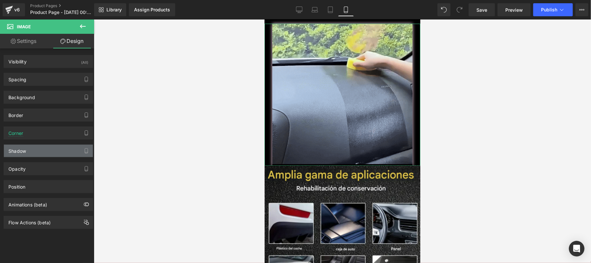
click at [40, 155] on div "Shadow" at bounding box center [48, 150] width 89 height 12
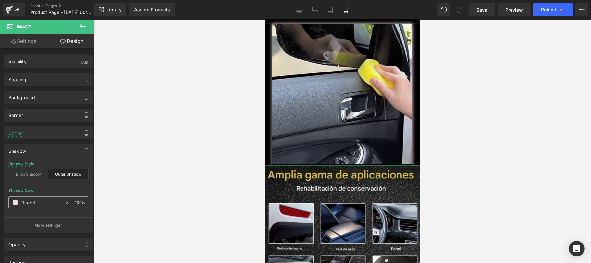
click at [16, 203] on span at bounding box center [15, 202] width 5 height 5
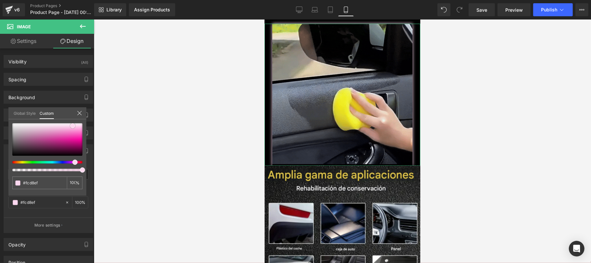
type input "#fbdaef"
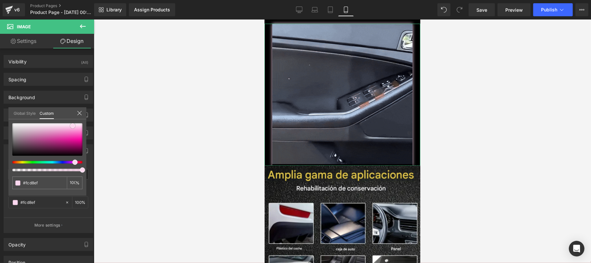
type input "#fbdaef"
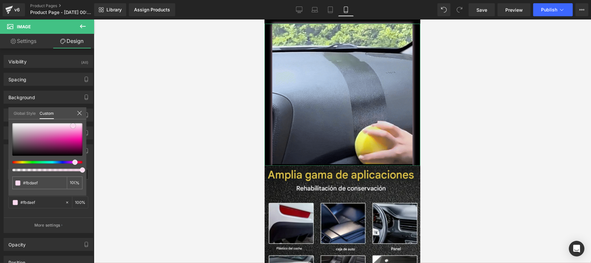
type input "#fcf7fa"
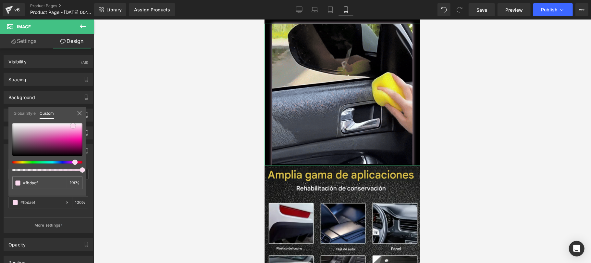
type input "#fcf7fa"
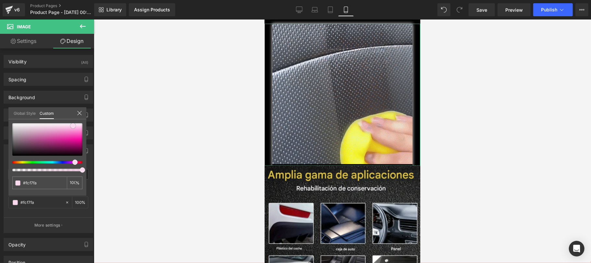
type input "#ffffff"
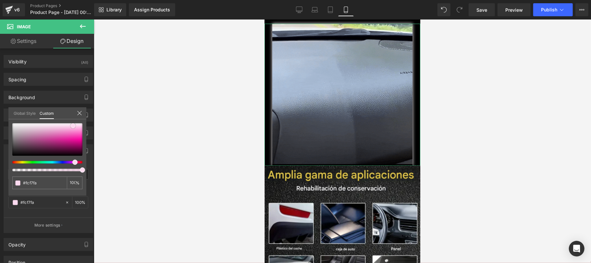
type input "#ffffff"
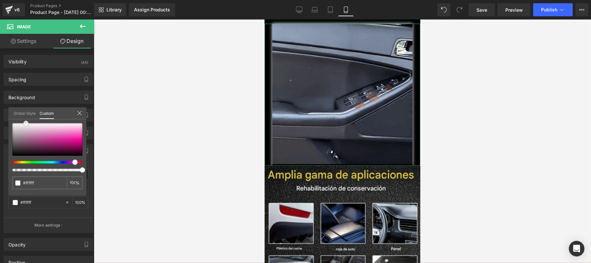
type input "#f8f6f8"
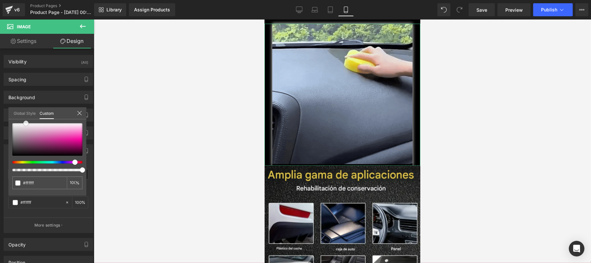
type input "#f8f6f8"
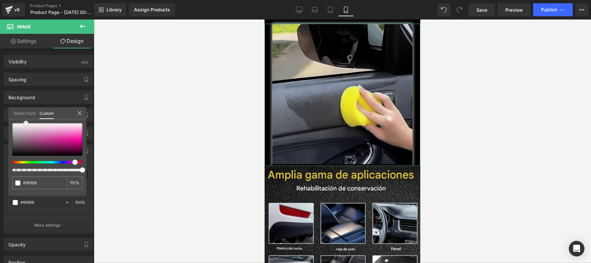
type input "#f6f3f6"
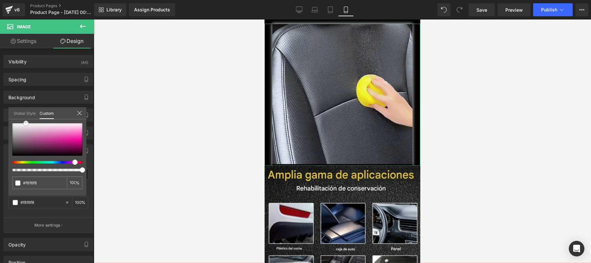
type input "#f6f3f6"
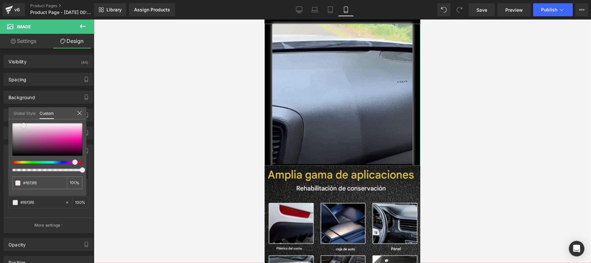
type input "#f0eaf0"
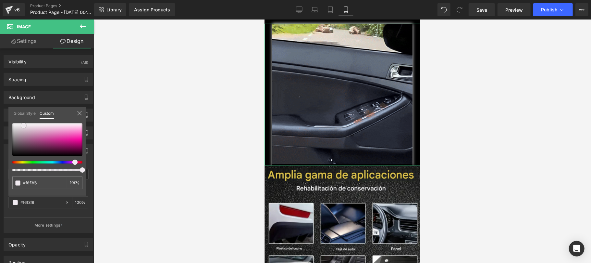
type input "#f0eaf0"
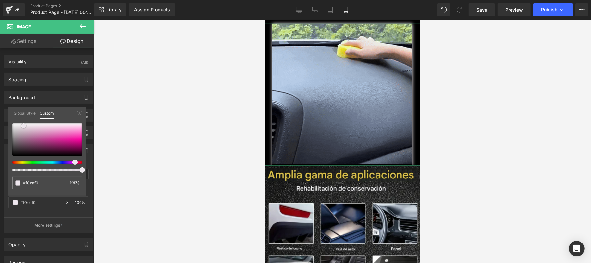
type input "#ede7ed"
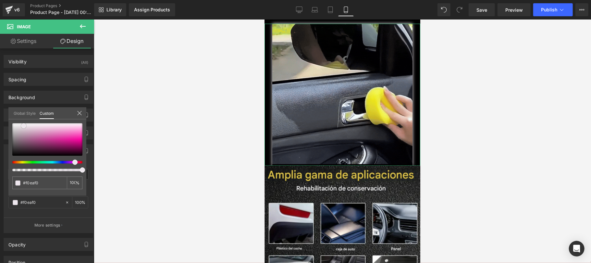
type input "#ede7ed"
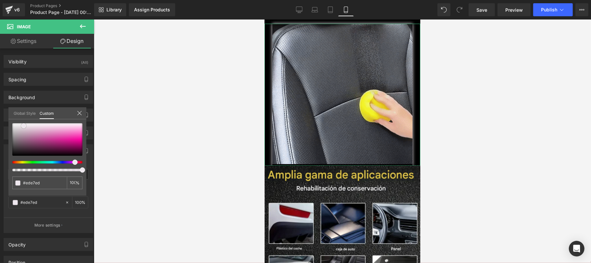
type input "#f1edf1"
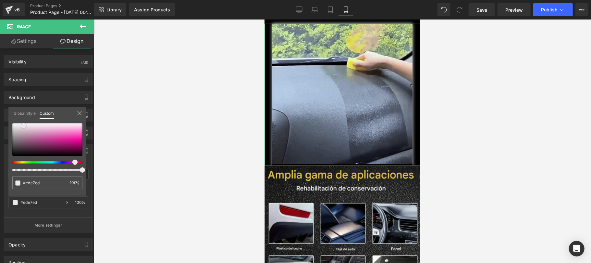
type input "#f1edf1"
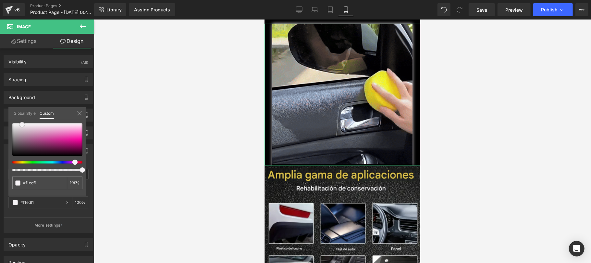
type input "#f6f3f6"
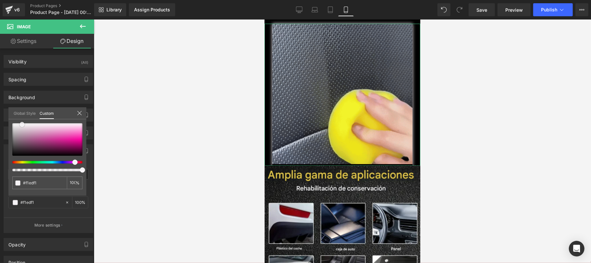
type input "#f6f3f6"
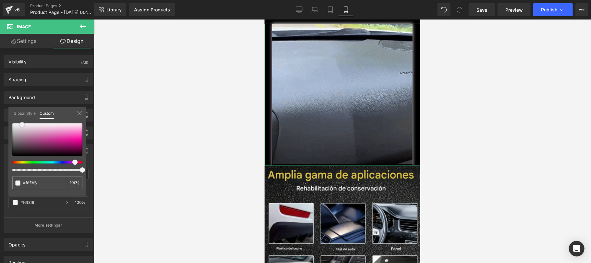
type input "#f8f6f8"
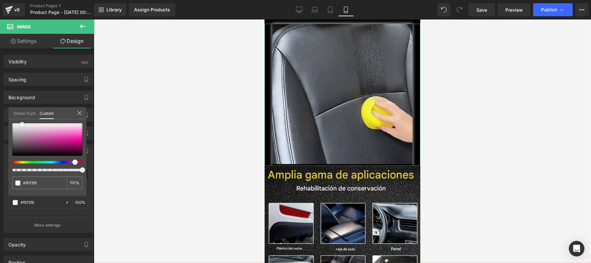
type input "#f8f6f8"
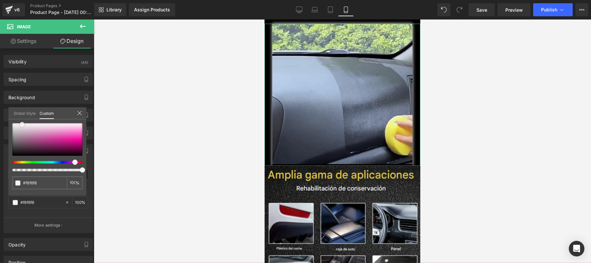
type input "#faf9fa"
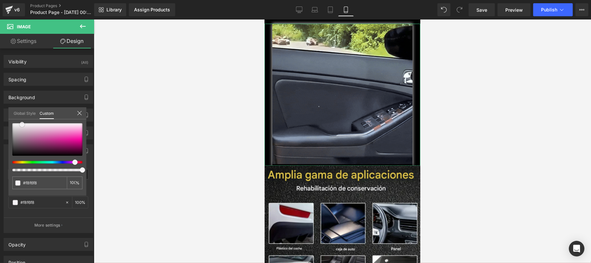
type input "#faf9fa"
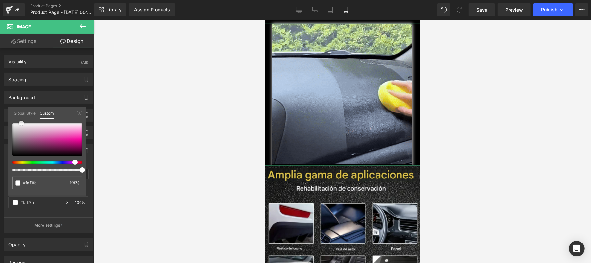
type input "#ffffff"
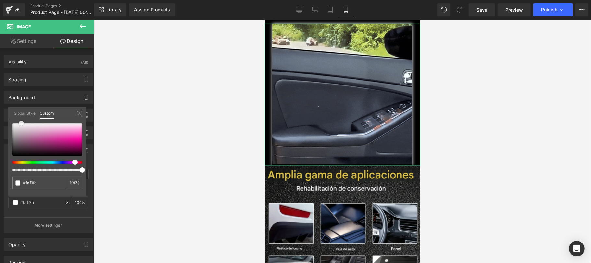
type input "#ffffff"
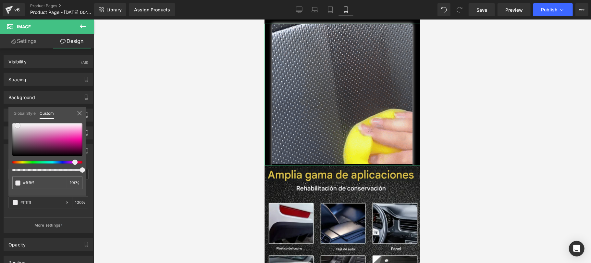
type input "#f8f6f8"
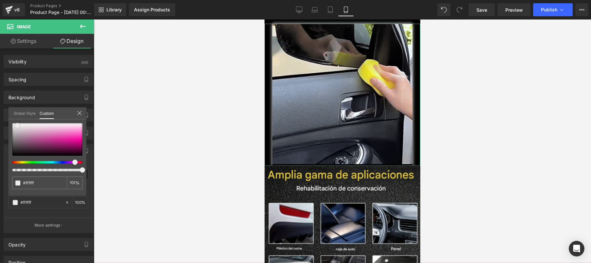
type input "#f8f6f8"
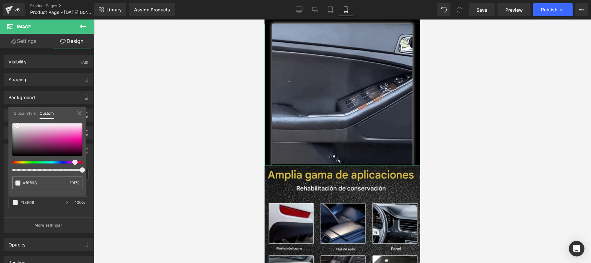
type input "#f0eef0"
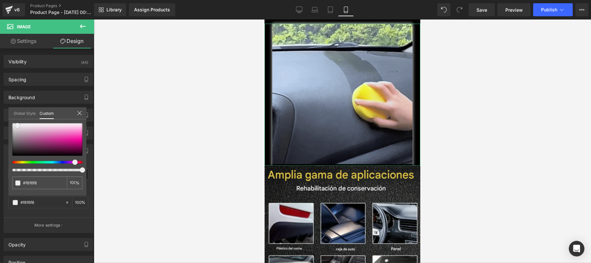
type input "#f0eef0"
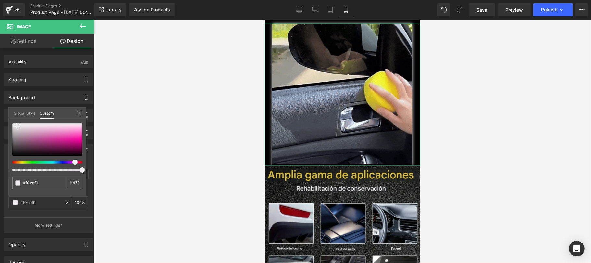
type input "#eeebee"
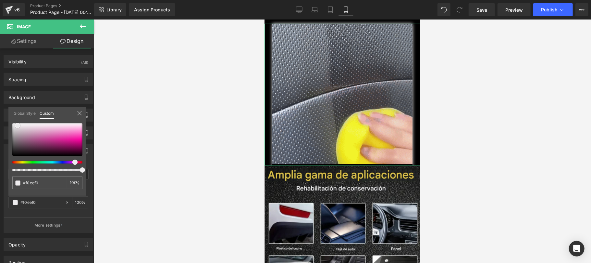
type input "#eeebee"
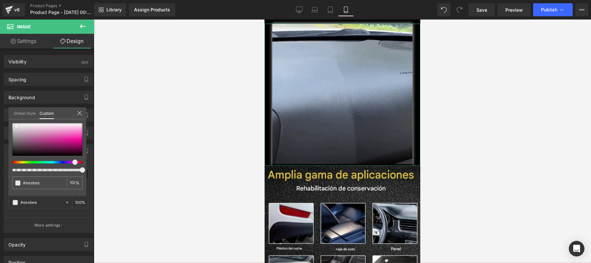
type input "#ece8ec"
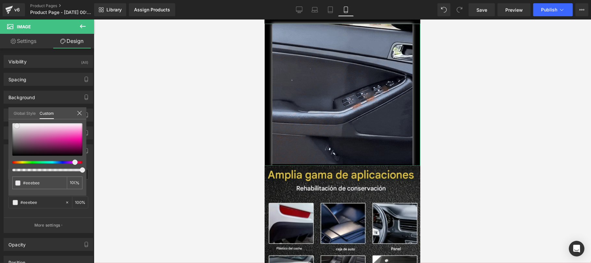
type input "#ece8ec"
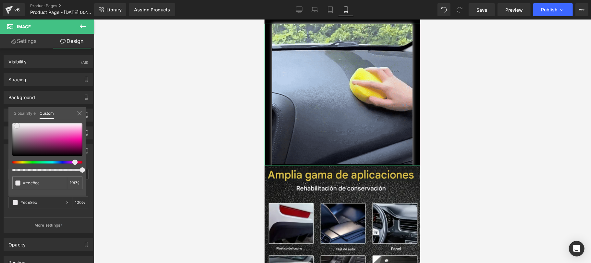
type input "#e4e1e4"
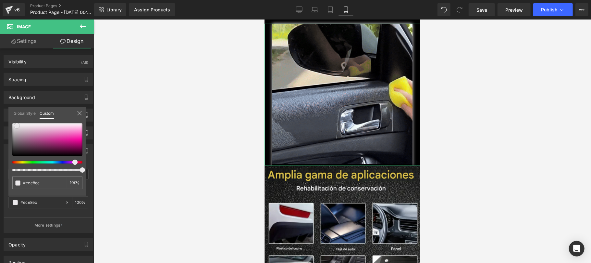
type input "#e4e1e4"
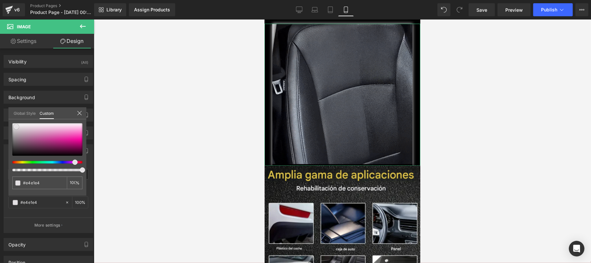
drag, startPoint x: 71, startPoint y: 127, endPoint x: 15, endPoint y: 128, distance: 56.5
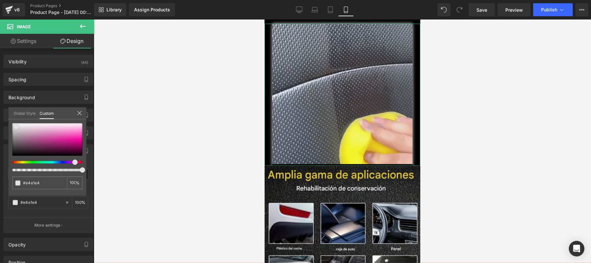
click at [15, 128] on span at bounding box center [16, 126] width 5 height 5
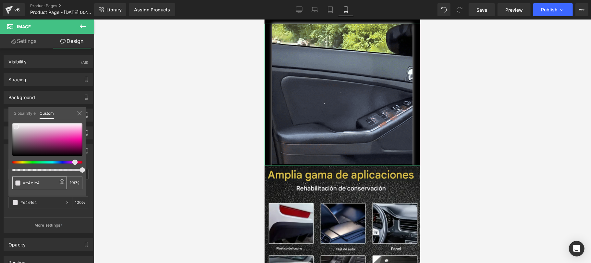
click at [31, 183] on input "#e4e1e4" at bounding box center [40, 182] width 34 height 7
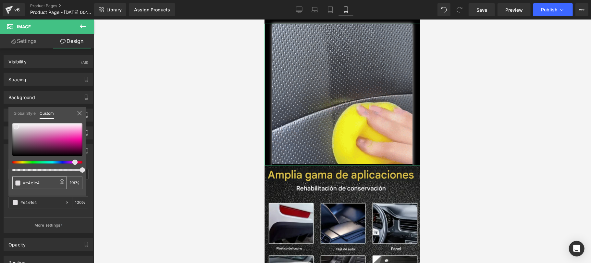
click at [31, 183] on input "#e4e1e4" at bounding box center [40, 182] width 34 height 7
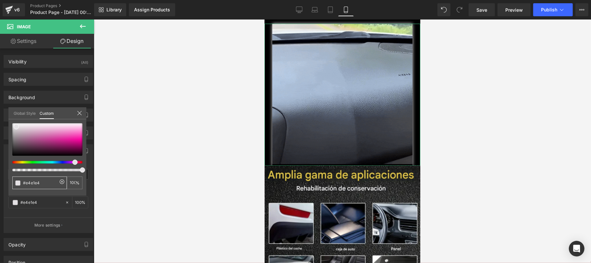
click at [31, 183] on input "#e4e1e4" at bounding box center [40, 182] width 34 height 7
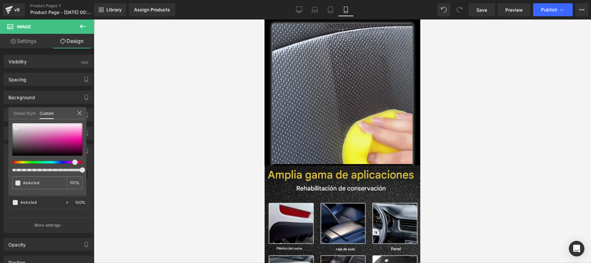
click at [129, 161] on div at bounding box center [342, 140] width 497 height 243
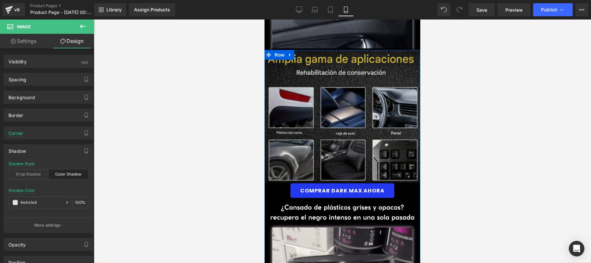
scroll to position [462, 0]
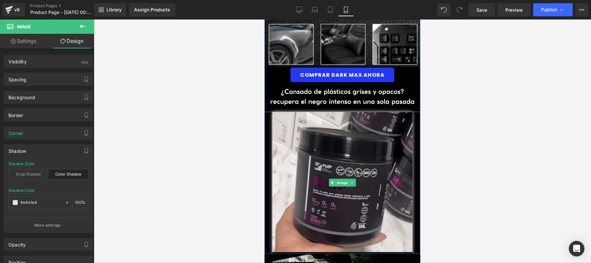
click at [267, 154] on div at bounding box center [342, 182] width 156 height 142
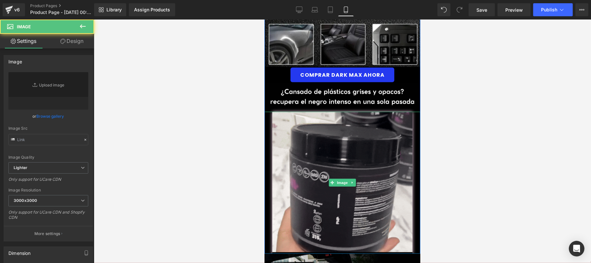
type input "[URL][DOMAIN_NAME]"
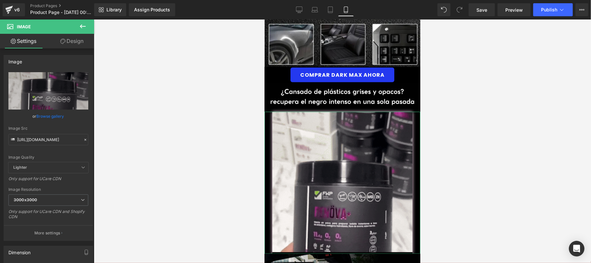
click at [71, 44] on link "Design" at bounding box center [71, 41] width 47 height 15
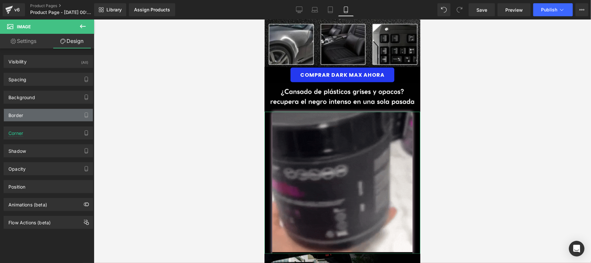
type input "#fcd8ef"
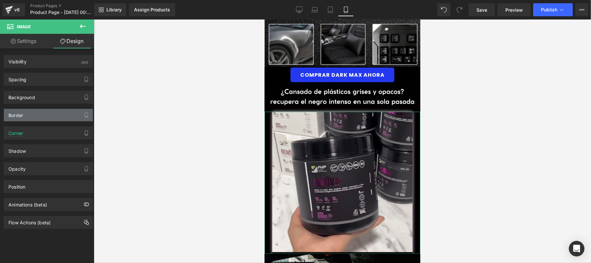
type input "100"
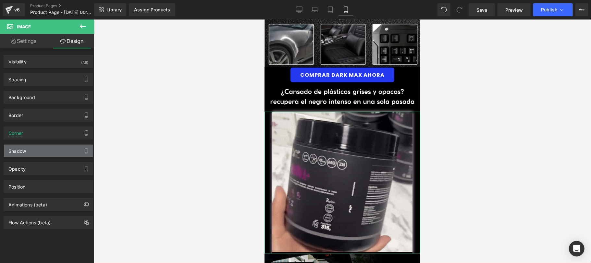
click at [34, 151] on div "Shadow" at bounding box center [48, 150] width 89 height 12
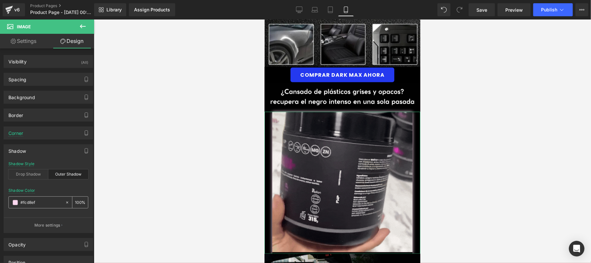
click at [36, 200] on input "#fcd8ef" at bounding box center [41, 202] width 42 height 7
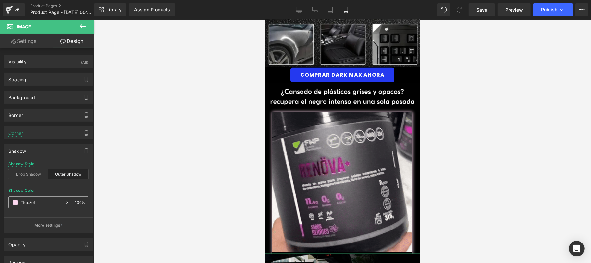
click at [36, 200] on input "#fcd8ef" at bounding box center [41, 202] width 42 height 7
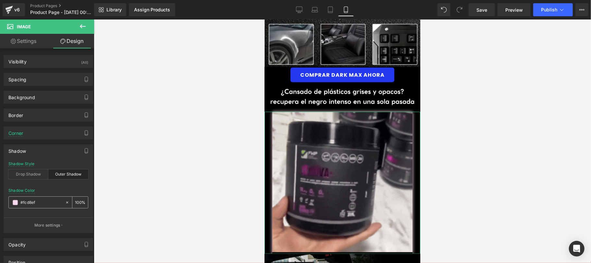
paste input "e4e1e4"
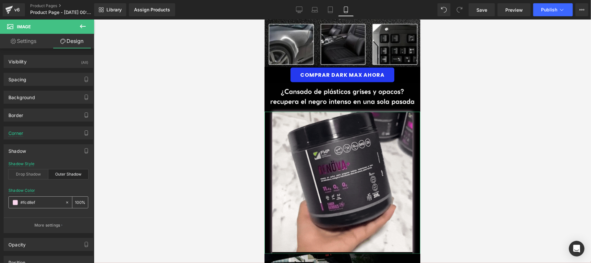
type input "#e4e1e4"
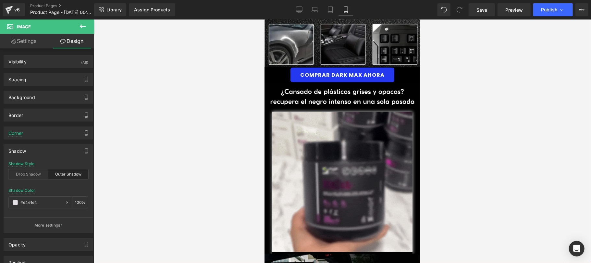
click at [145, 166] on div at bounding box center [342, 140] width 497 height 243
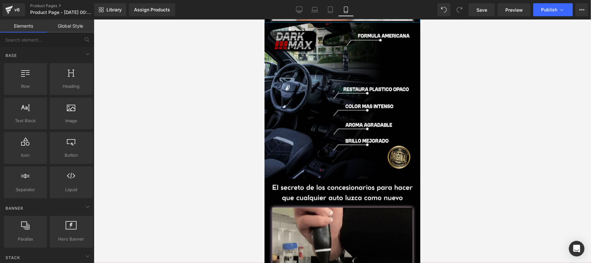
scroll to position [808, 0]
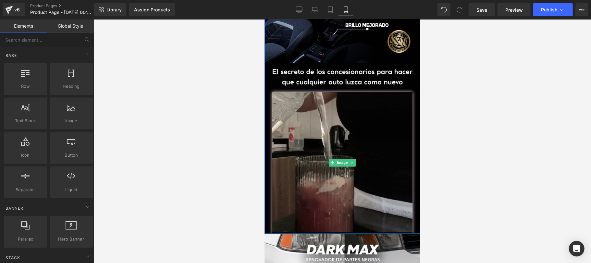
click at [266, 133] on div at bounding box center [342, 163] width 156 height 142
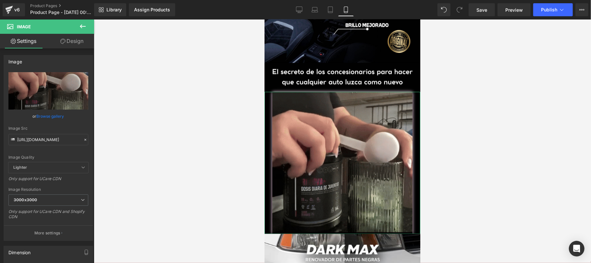
click at [84, 42] on link "Design" at bounding box center [71, 41] width 47 height 15
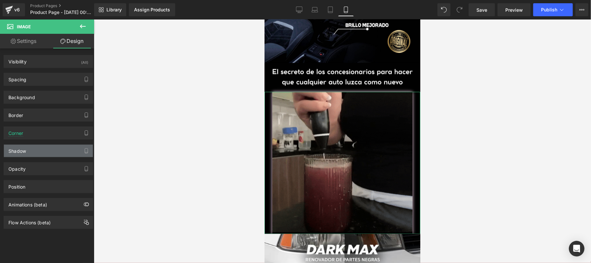
click at [33, 156] on div "Shadow" at bounding box center [48, 150] width 89 height 12
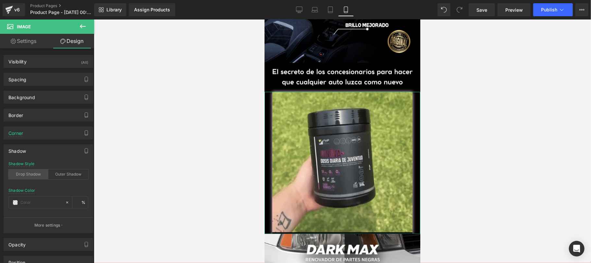
type input "#fcd8ef"
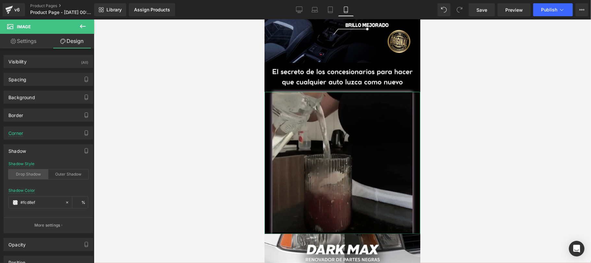
type input "100"
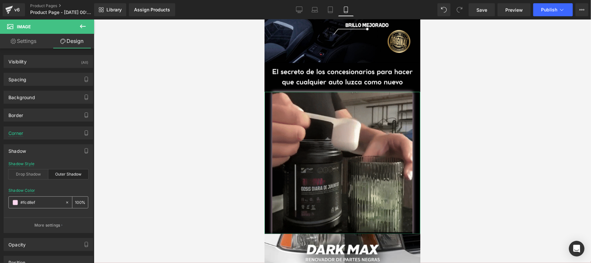
click at [38, 205] on input "#fcd8ef" at bounding box center [41, 202] width 42 height 7
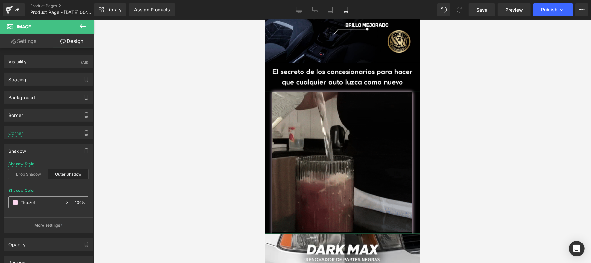
click at [38, 205] on input "#fcd8ef" at bounding box center [41, 202] width 42 height 7
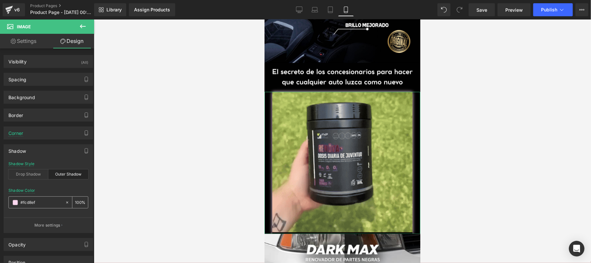
paste input "e4e1e4"
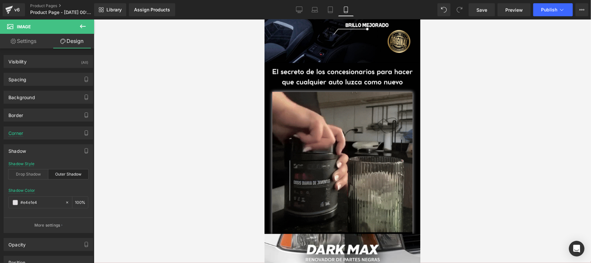
type input "#e4e1e4"
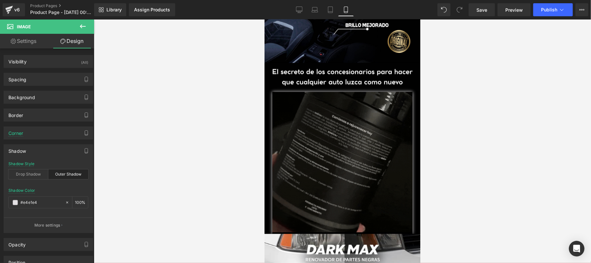
click at [180, 150] on div at bounding box center [342, 140] width 497 height 243
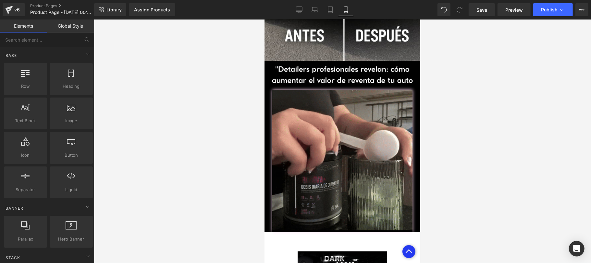
scroll to position [1155, 0]
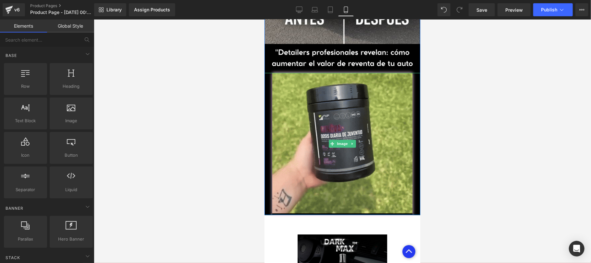
click at [268, 143] on div at bounding box center [342, 143] width 156 height 142
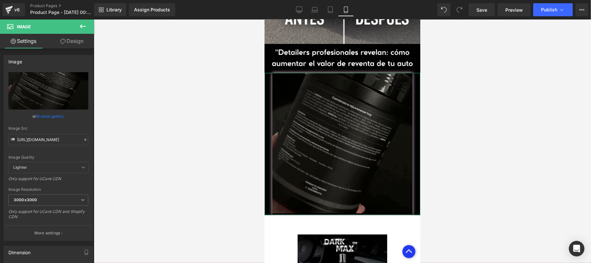
click at [68, 41] on link "Design" at bounding box center [71, 41] width 47 height 15
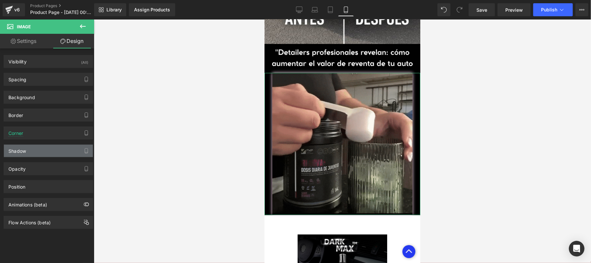
type input "#fcd8ef"
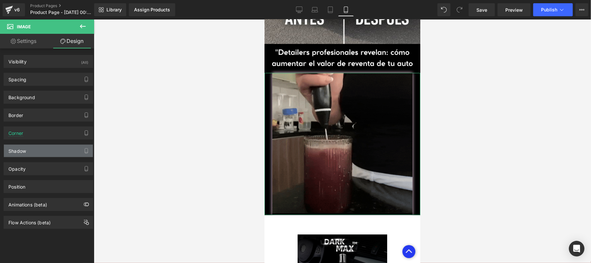
type input "100"
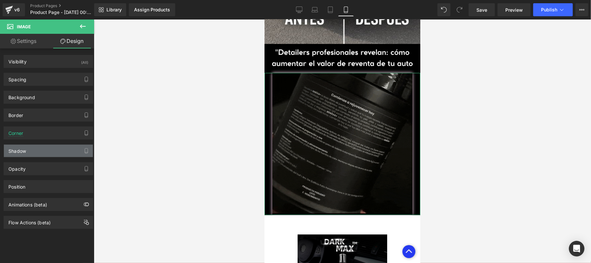
click at [34, 154] on div "Shadow" at bounding box center [48, 150] width 89 height 12
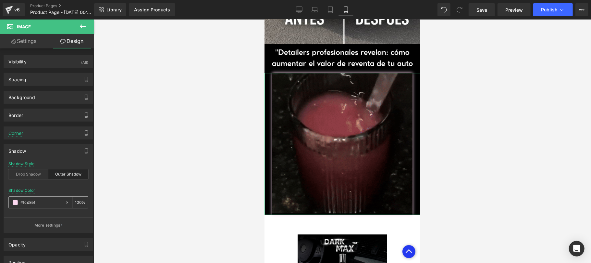
click at [25, 203] on input "#fcd8ef" at bounding box center [41, 202] width 42 height 7
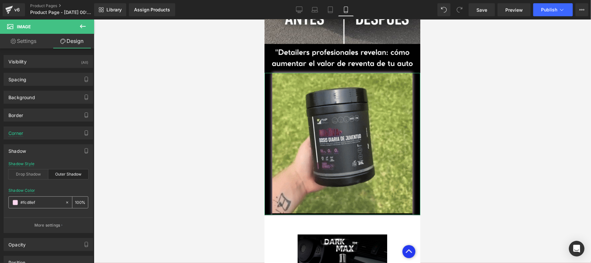
click at [25, 203] on input "#fcd8ef" at bounding box center [41, 202] width 42 height 7
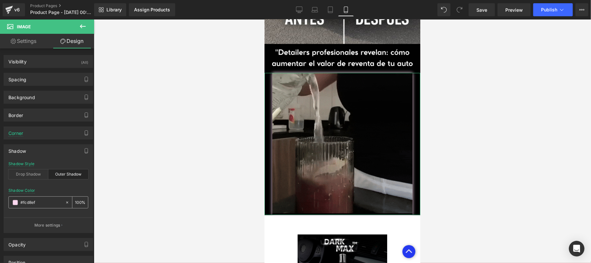
paste input "e4e1e4"
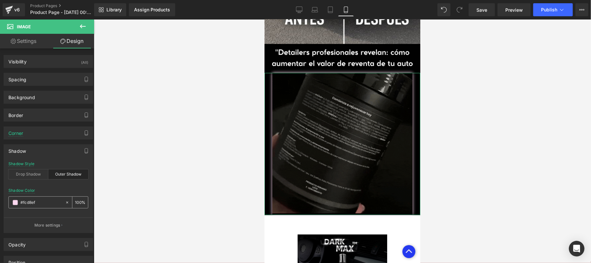
type input "#e4e1e4"
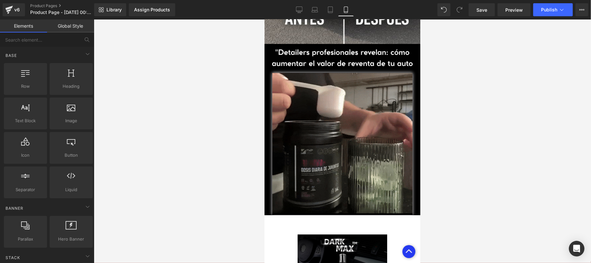
click at [171, 170] on div at bounding box center [342, 140] width 497 height 243
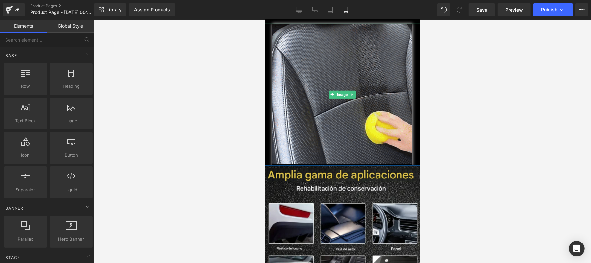
scroll to position [0, 0]
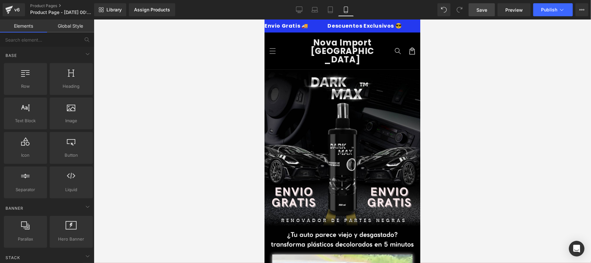
click at [477, 13] on link "Save" at bounding box center [482, 9] width 26 height 13
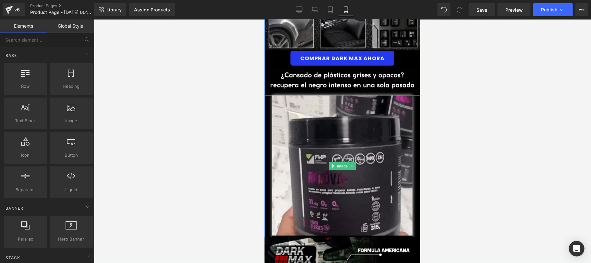
scroll to position [462, 0]
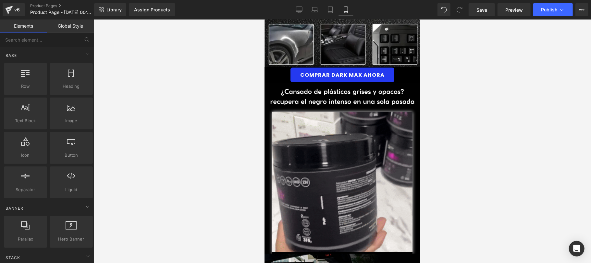
click at [475, 10] on link "Save" at bounding box center [482, 9] width 26 height 13
